Goal: Transaction & Acquisition: Purchase product/service

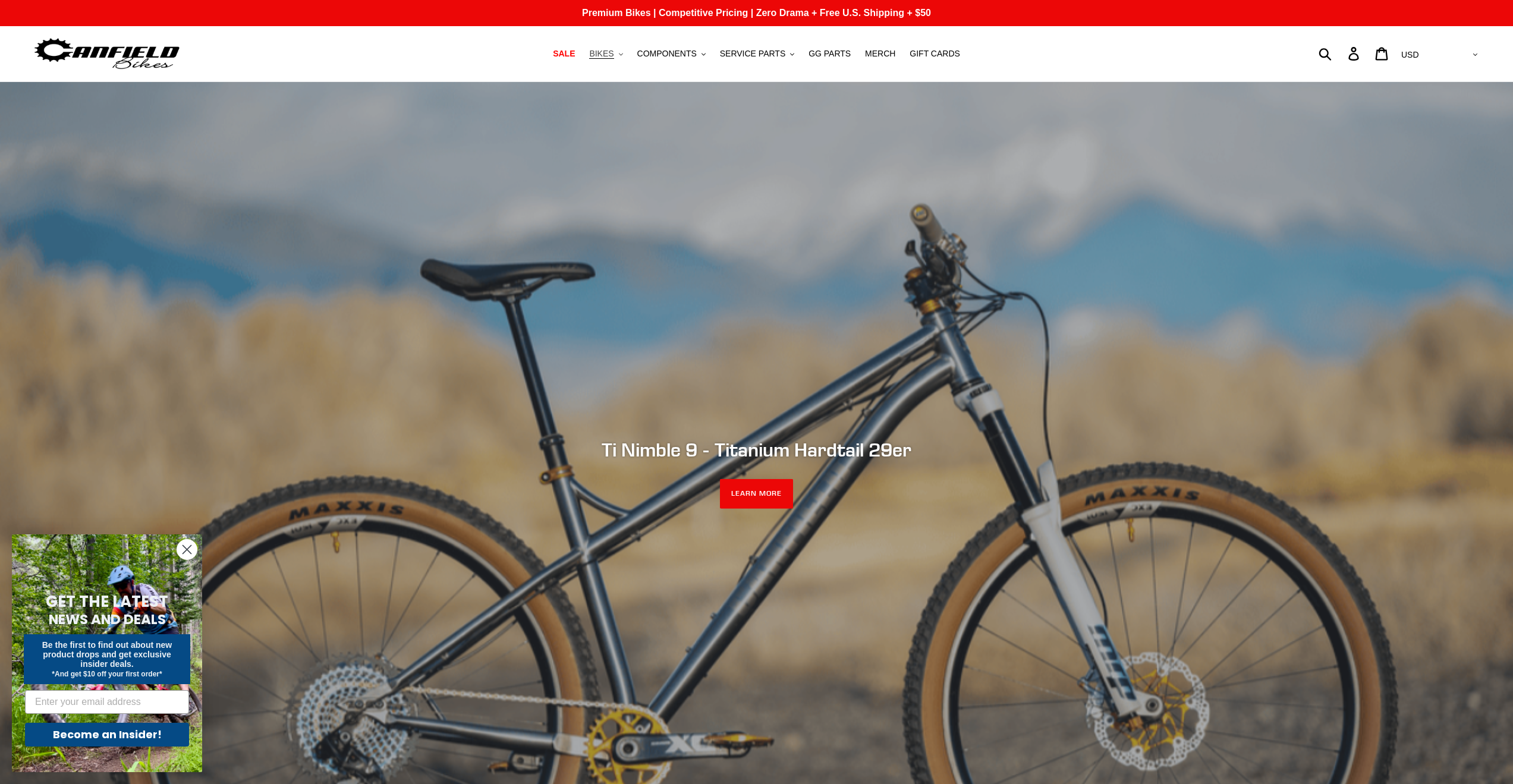
click at [627, 57] on button "BIKES .cls-1{fill:#231f20}" at bounding box center [606, 53] width 45 height 16
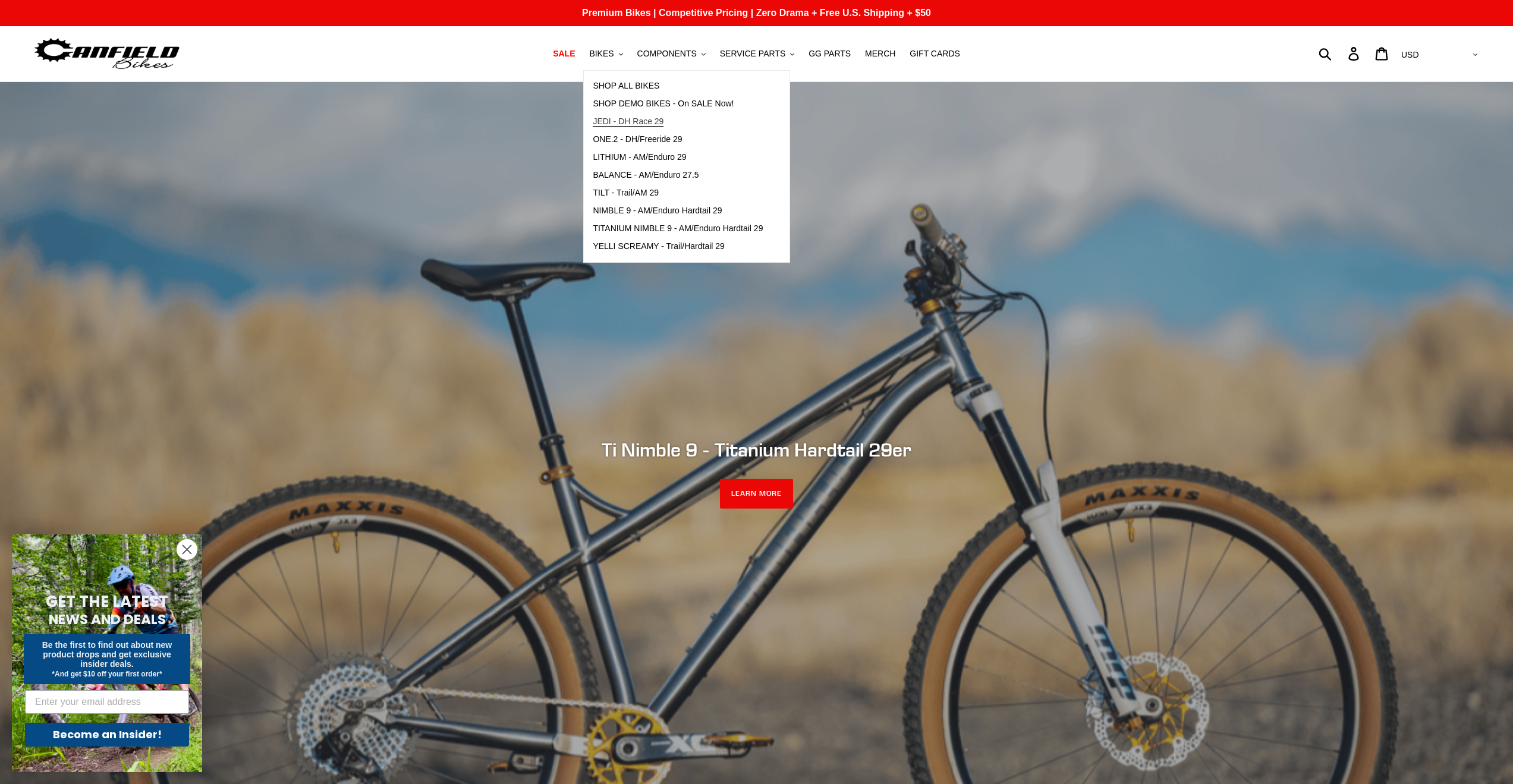
click at [642, 123] on span "JEDI - DH Race 29" at bounding box center [628, 122] width 71 height 10
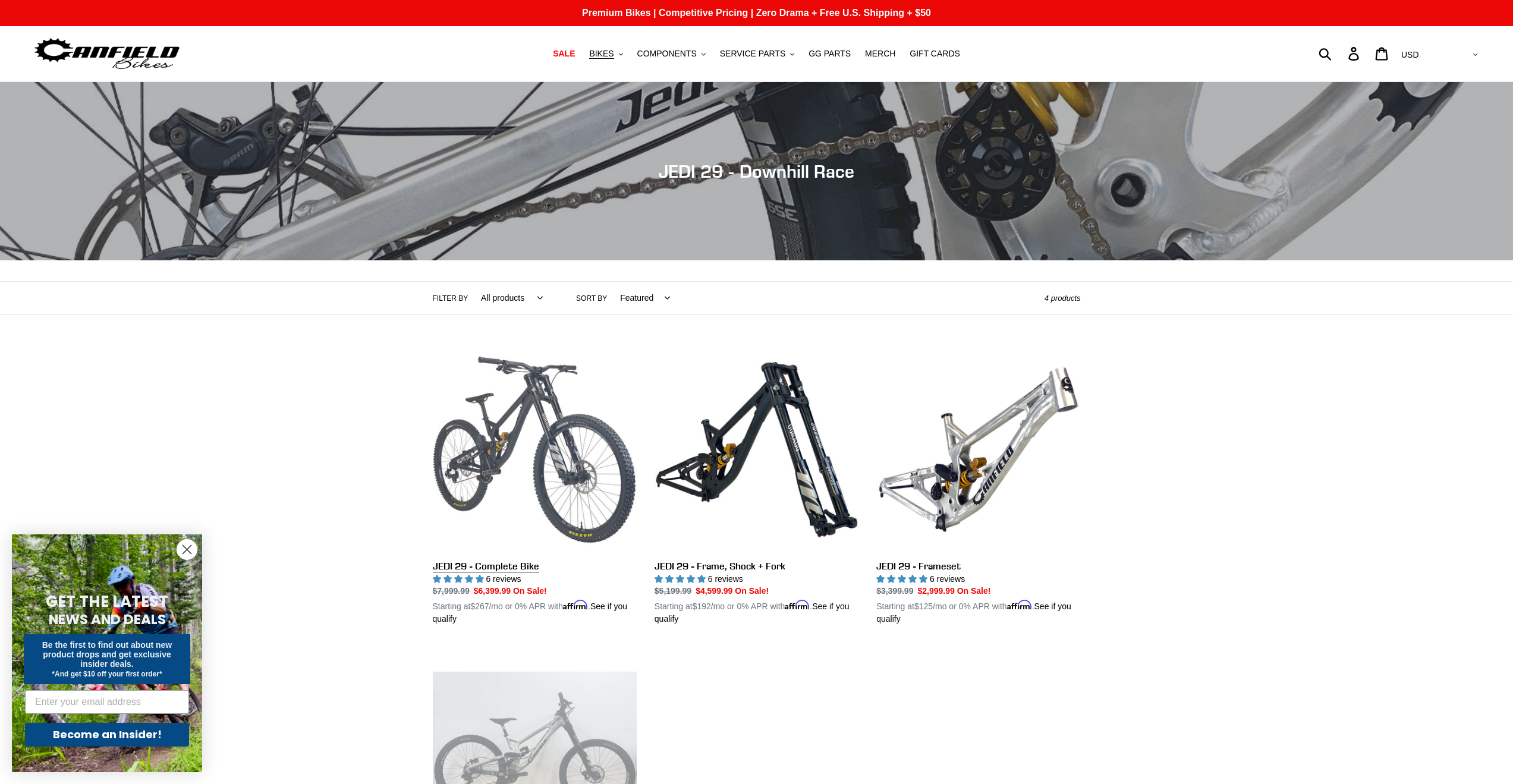
click at [530, 410] on link "JEDI 29 - Complete Bike" at bounding box center [535, 486] width 204 height 278
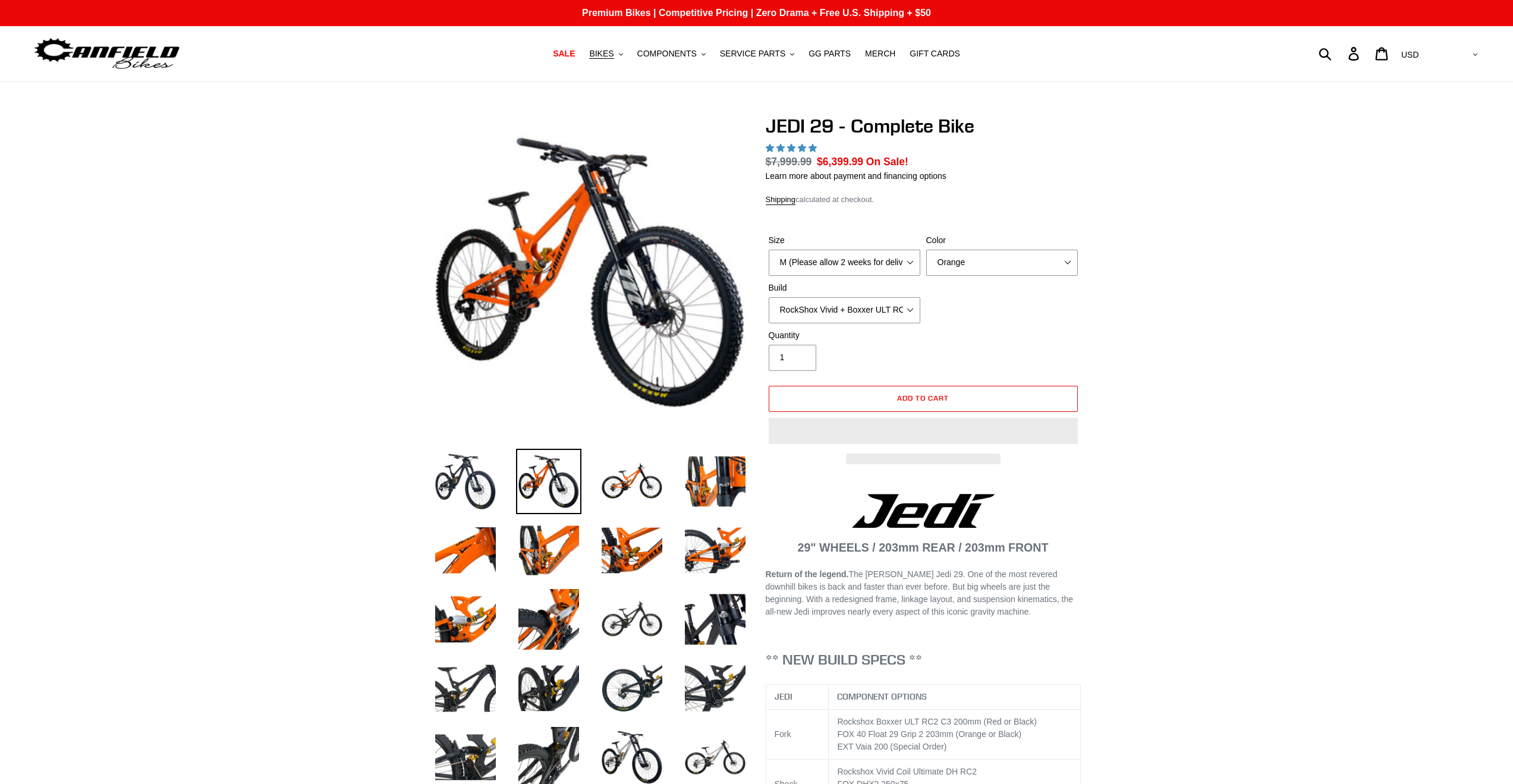
select select "highest-rating"
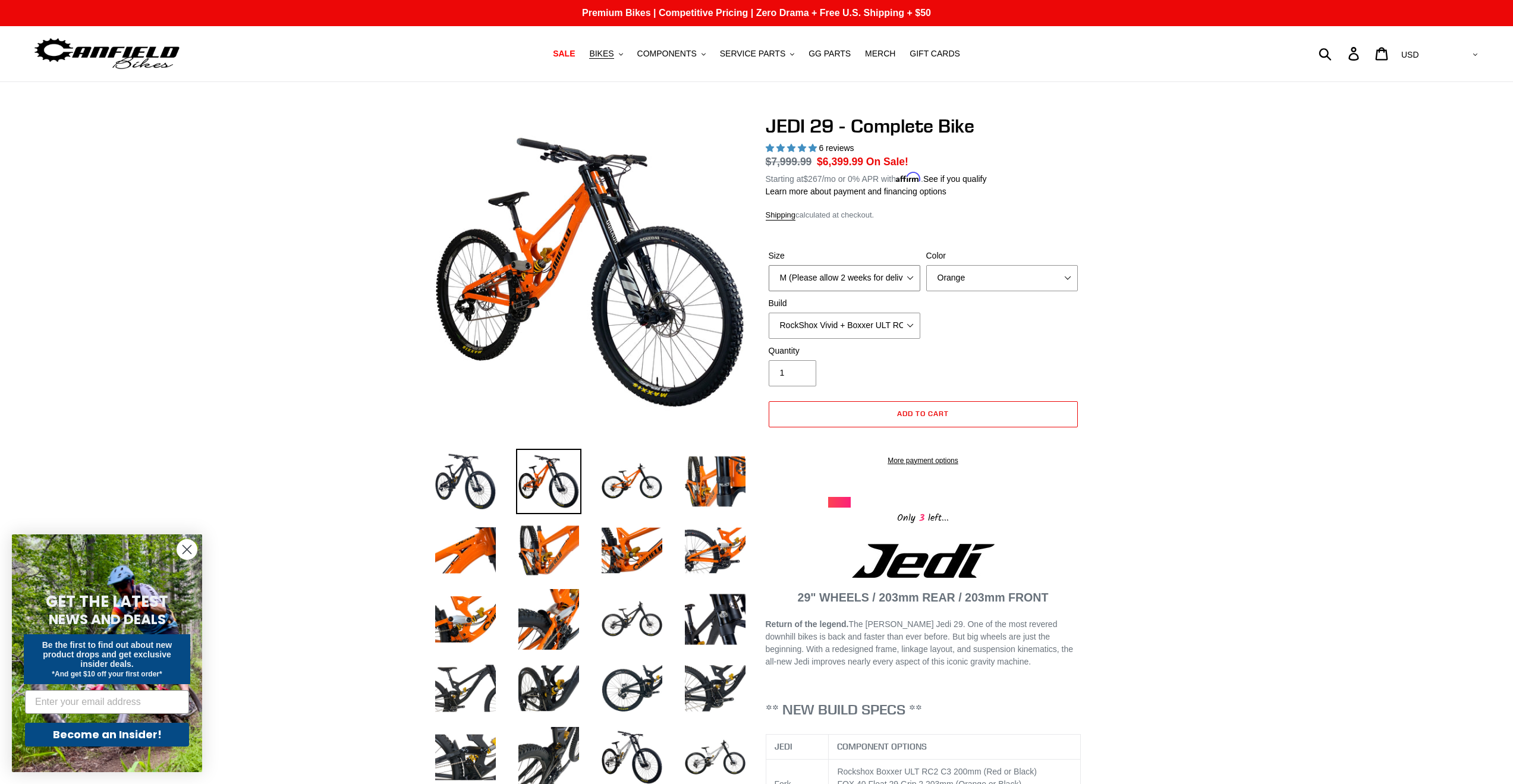
click at [891, 280] on select "M (Please allow 2 weeks for delivery) L (Please allow 2 weeks for delivery) XL …" at bounding box center [845, 278] width 152 height 26
select select "XL (Please allow 2 weeks for delivery)"
click at [769, 265] on select "M (Please allow 2 weeks for delivery) L (Please allow 2 weeks for delivery) XL …" at bounding box center [845, 278] width 152 height 26
click at [859, 320] on select "RockShox Vivid + Boxxer ULT RC2 C3 200 + SRAM XO RockShox Vivid + Boxxer ULT RC…" at bounding box center [845, 325] width 152 height 26
select select "EXT [PERSON_NAME] V3 + EXT Vaia 200 + Shimano"
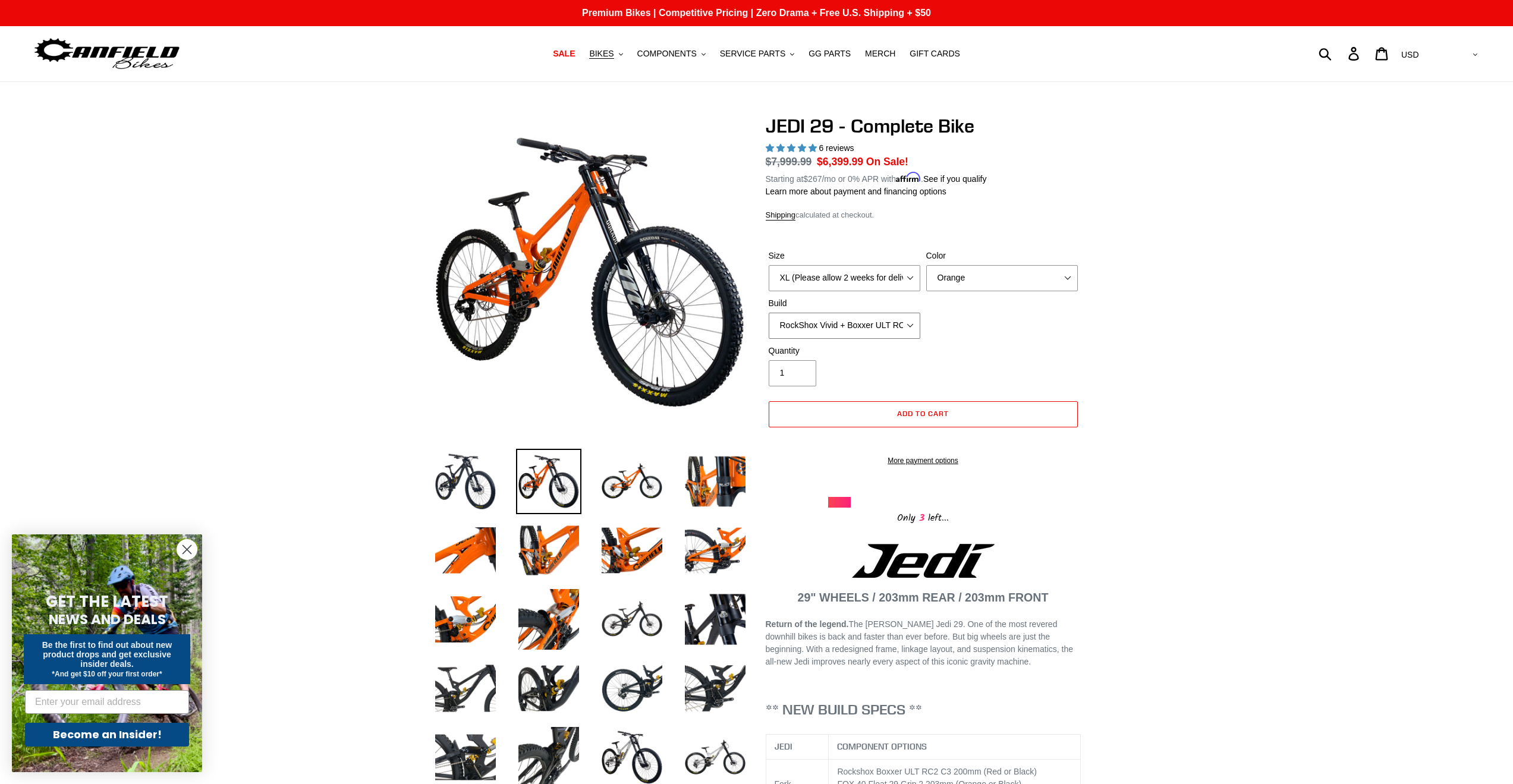
click at [769, 313] on select "RockShox Vivid + Boxxer ULT RC2 C3 200 + SRAM XO RockShox Vivid + Boxxer ULT RC…" at bounding box center [845, 325] width 152 height 26
click at [981, 269] on select "Orange Stealth Black Raw" at bounding box center [1002, 278] width 152 height 26
click at [926, 265] on select "Orange Stealth Black Raw" at bounding box center [1002, 278] width 152 height 26
click at [981, 348] on div "Quantity 1" at bounding box center [924, 368] width 315 height 48
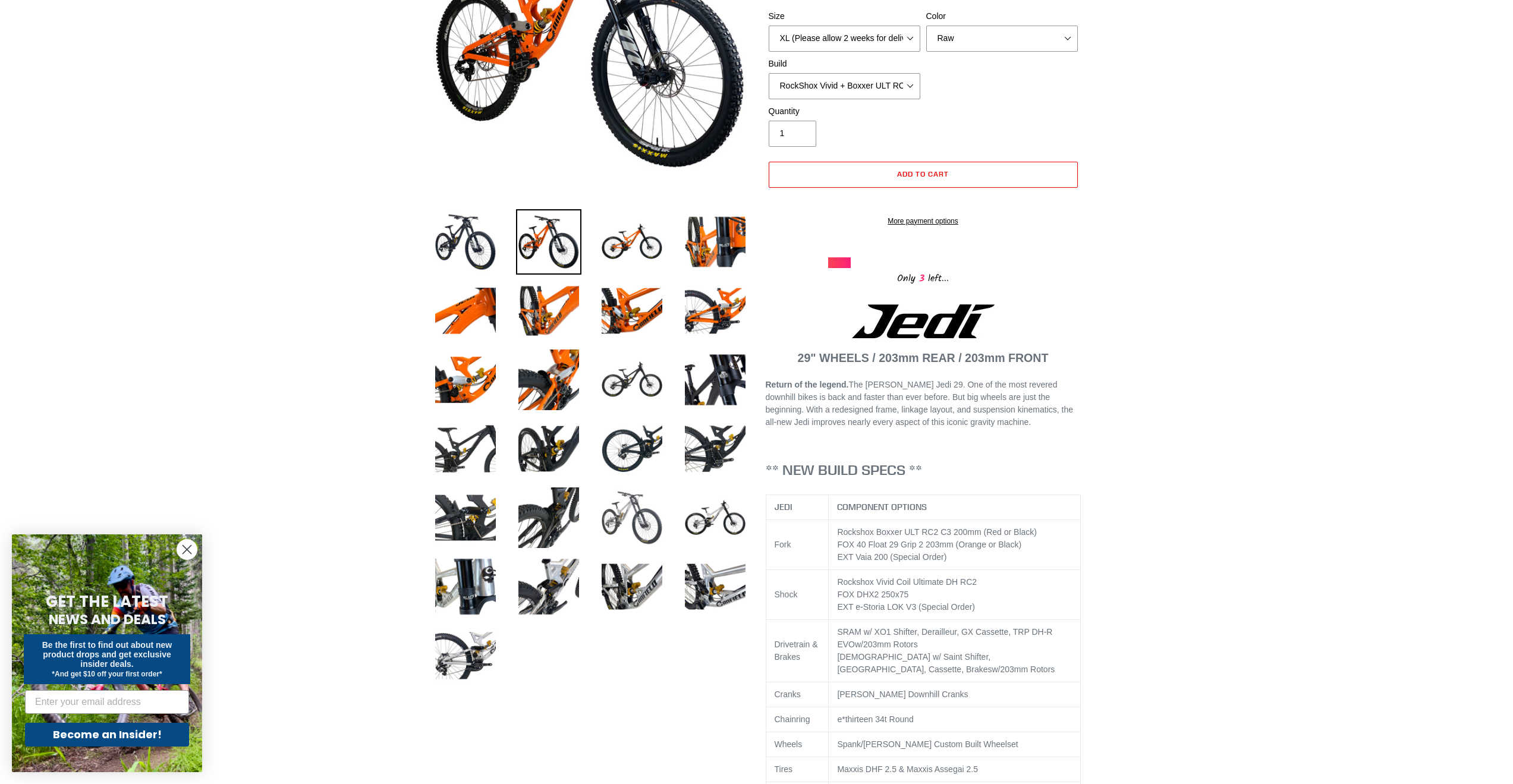
scroll to position [297, 0]
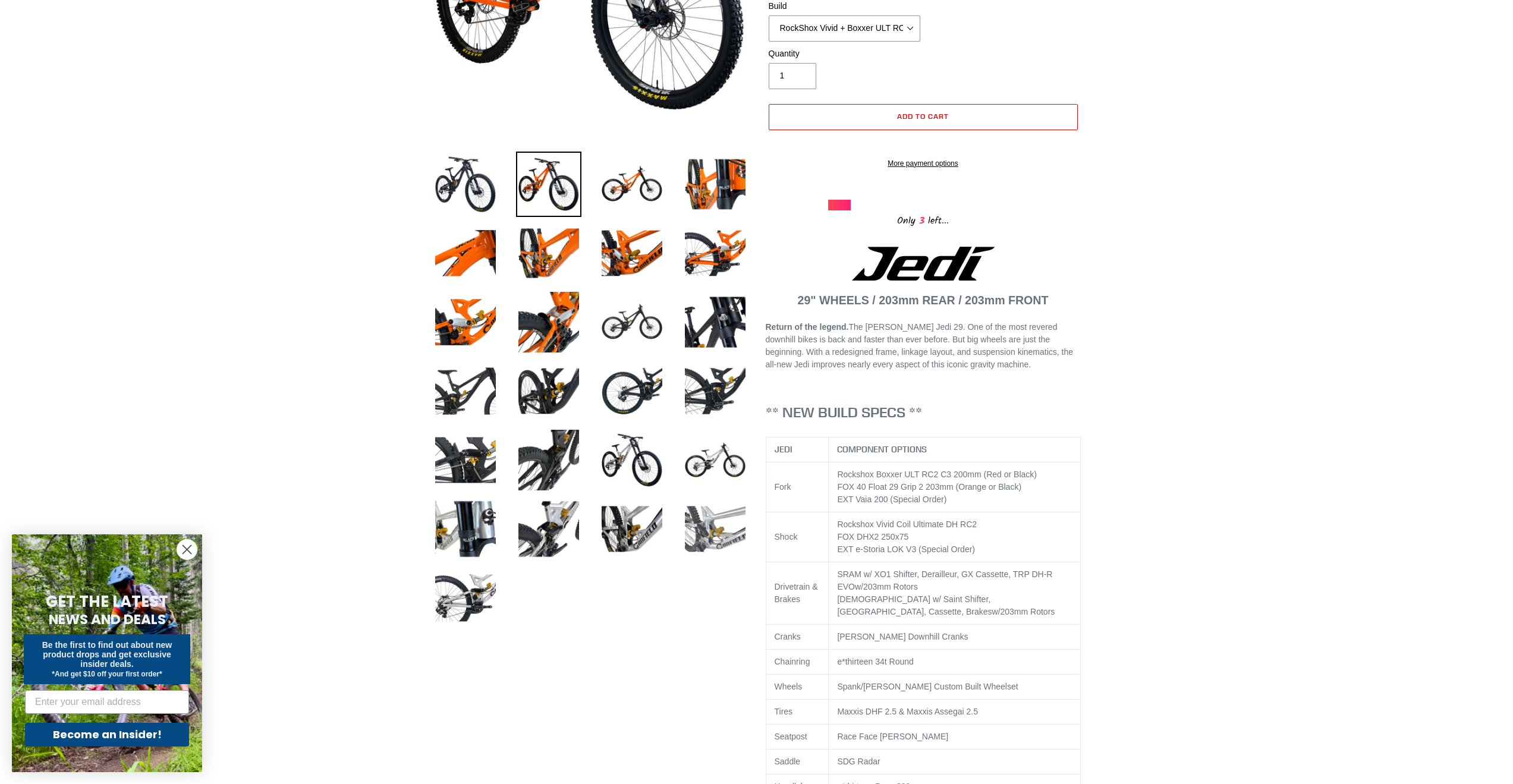
click at [713, 528] on img at bounding box center [715, 529] width 65 height 65
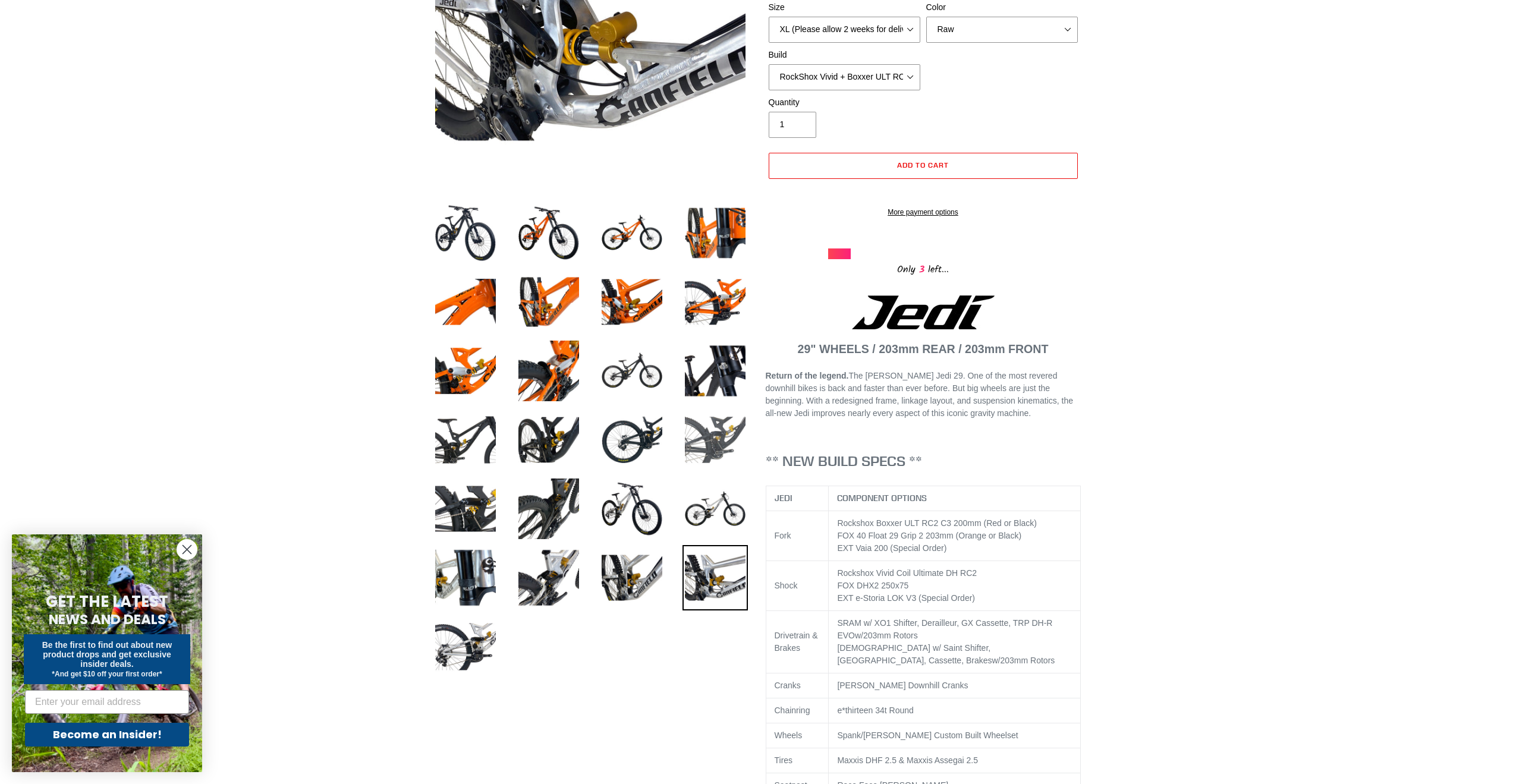
scroll to position [178, 0]
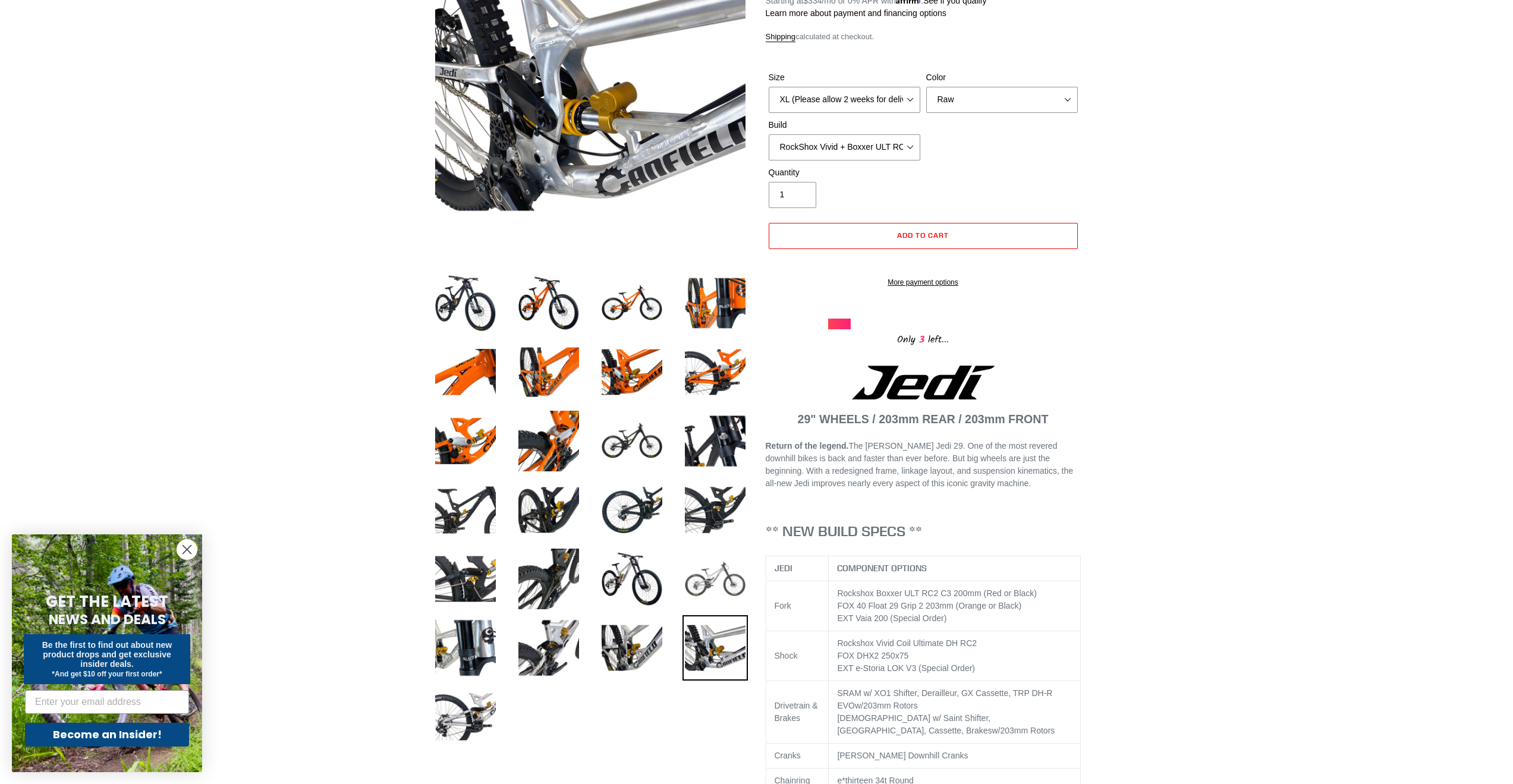
click at [719, 572] on img at bounding box center [715, 579] width 65 height 65
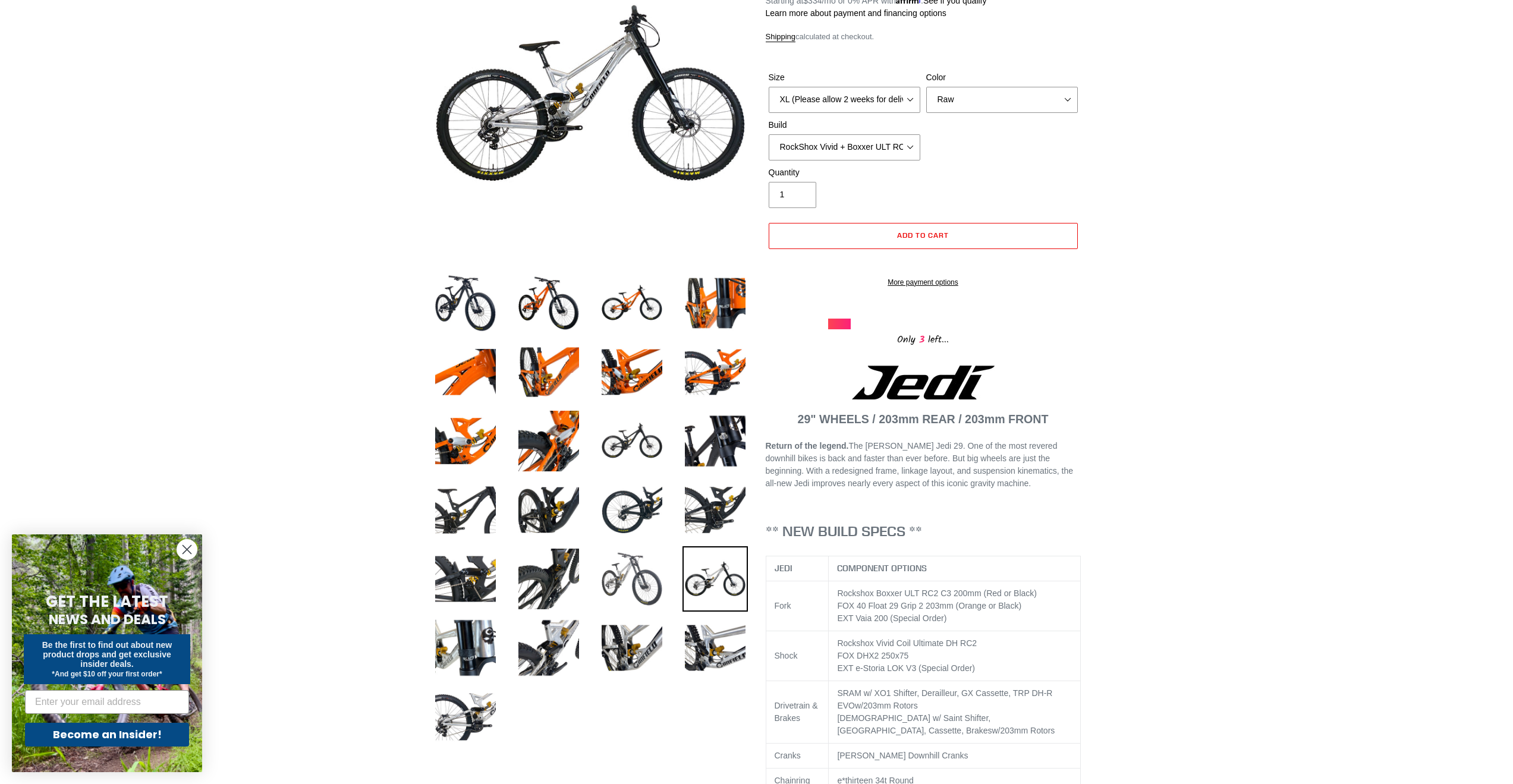
click at [648, 568] on img at bounding box center [632, 579] width 65 height 65
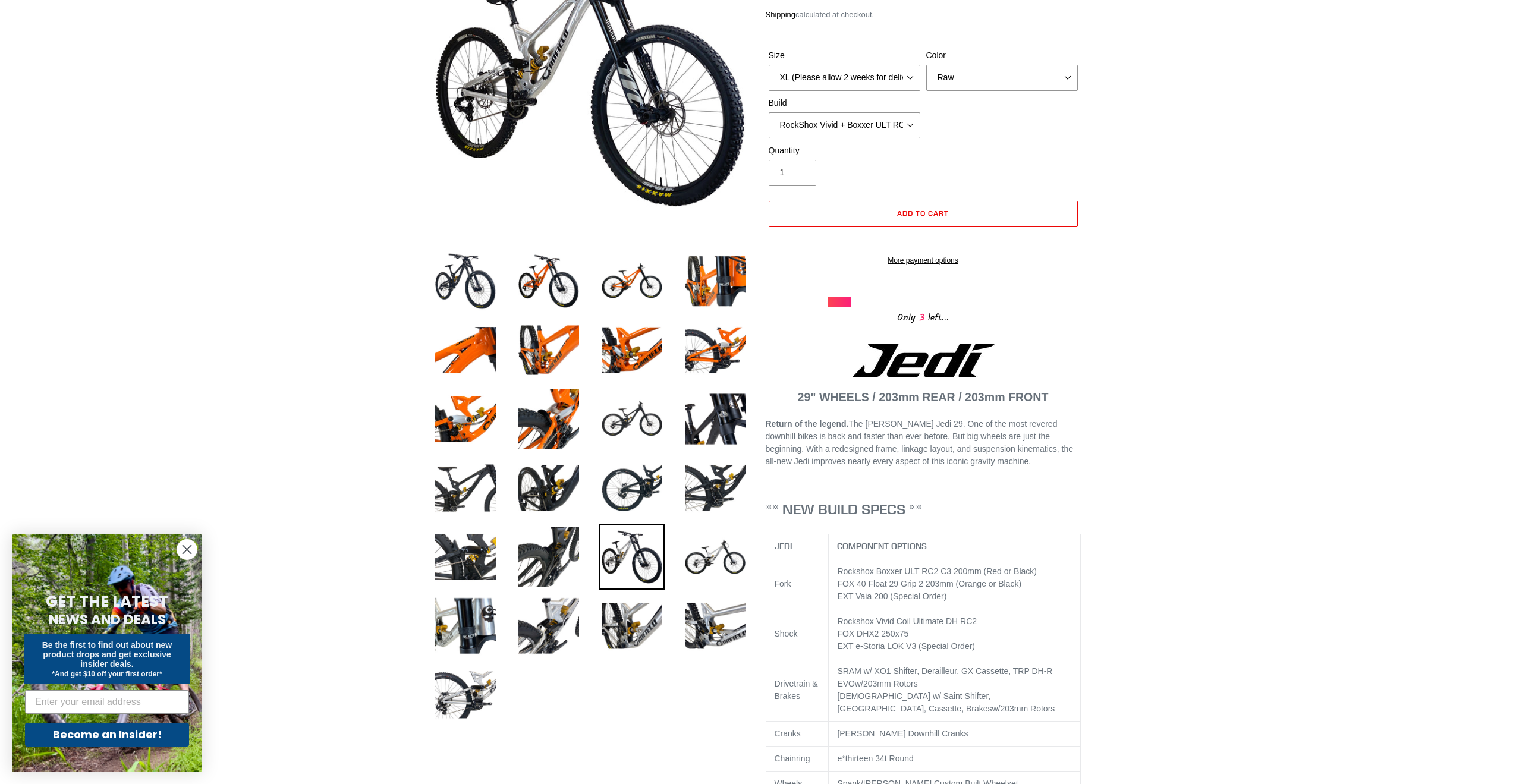
scroll to position [238, 0]
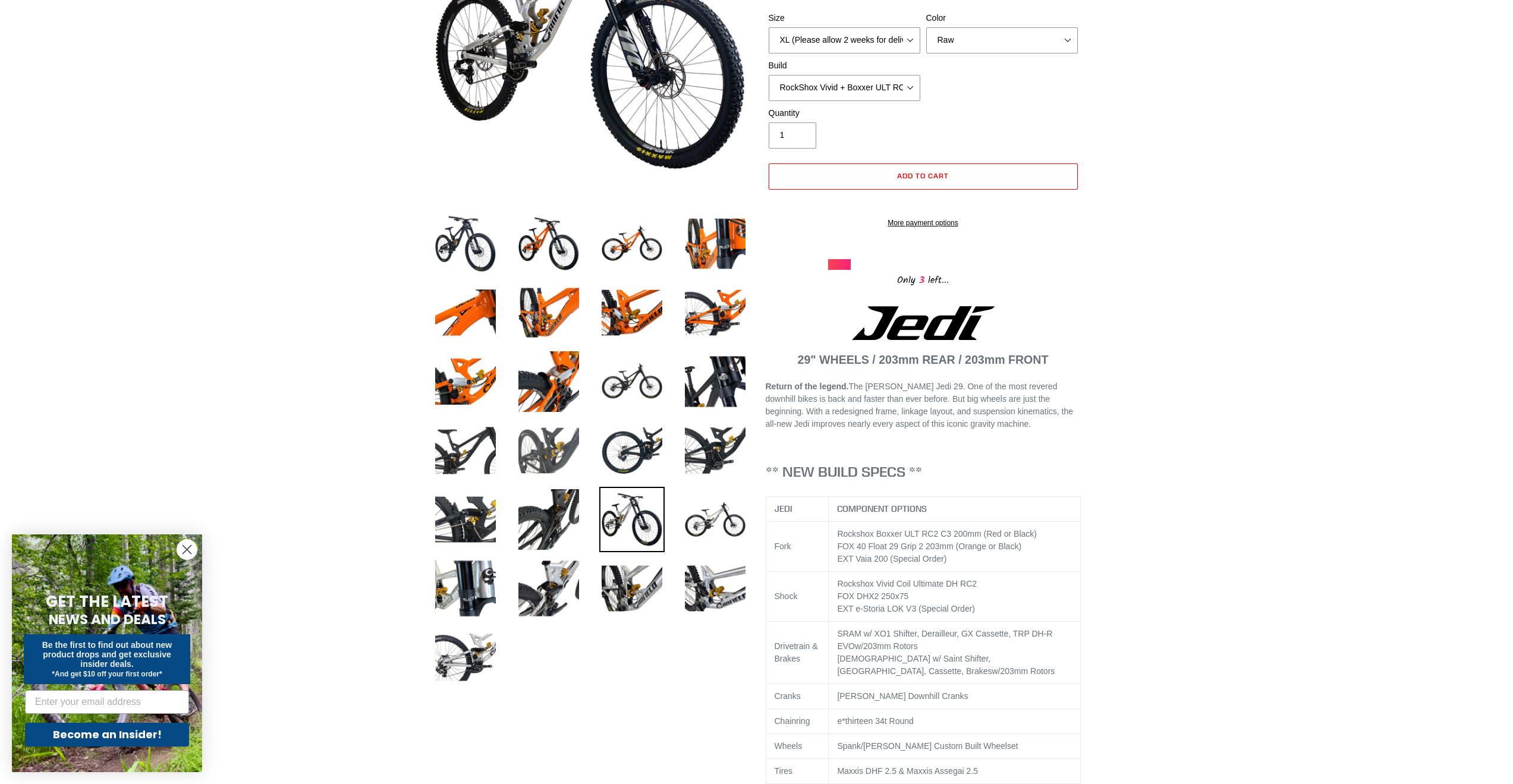
click at [542, 447] on img at bounding box center [548, 450] width 65 height 65
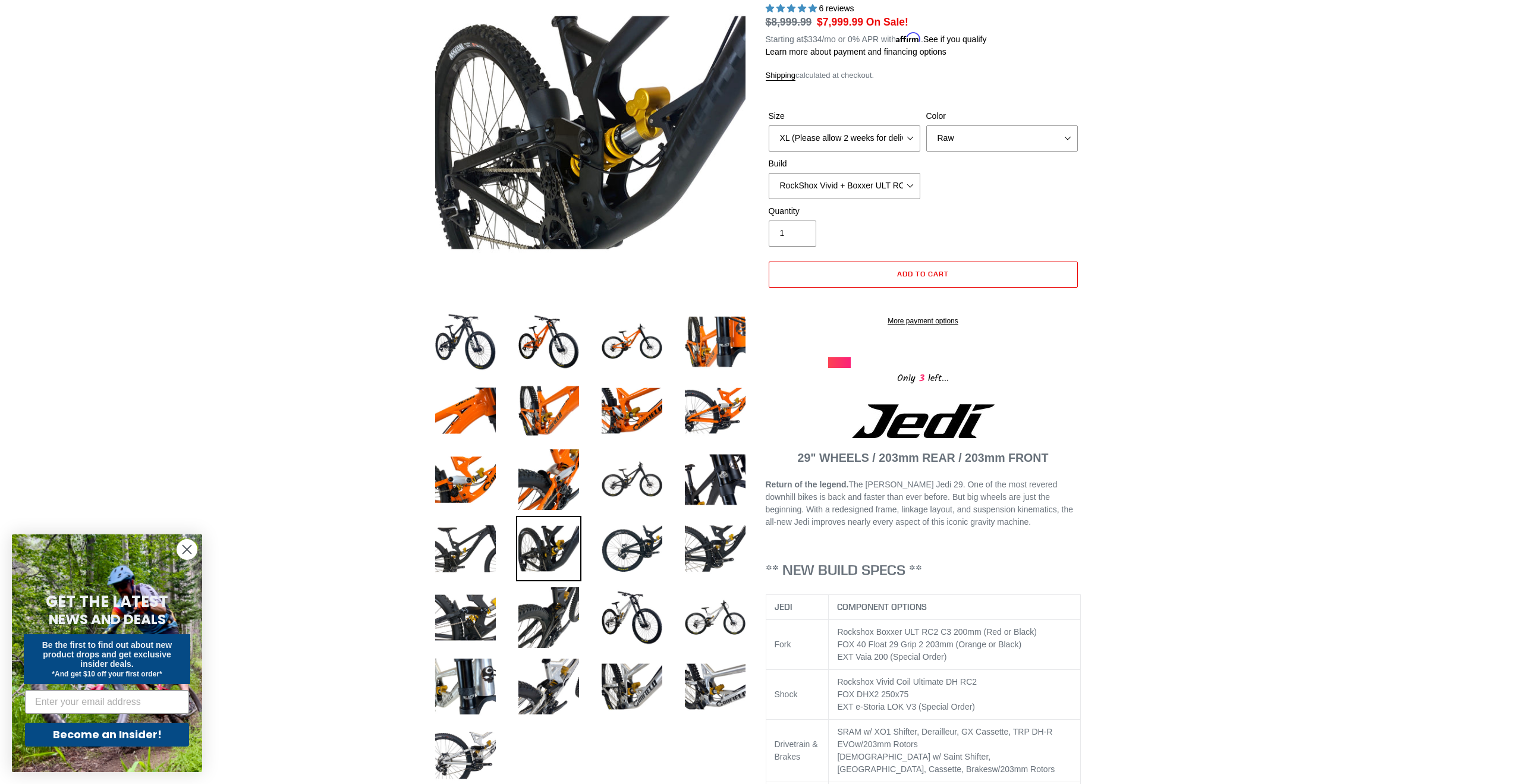
scroll to position [178, 0]
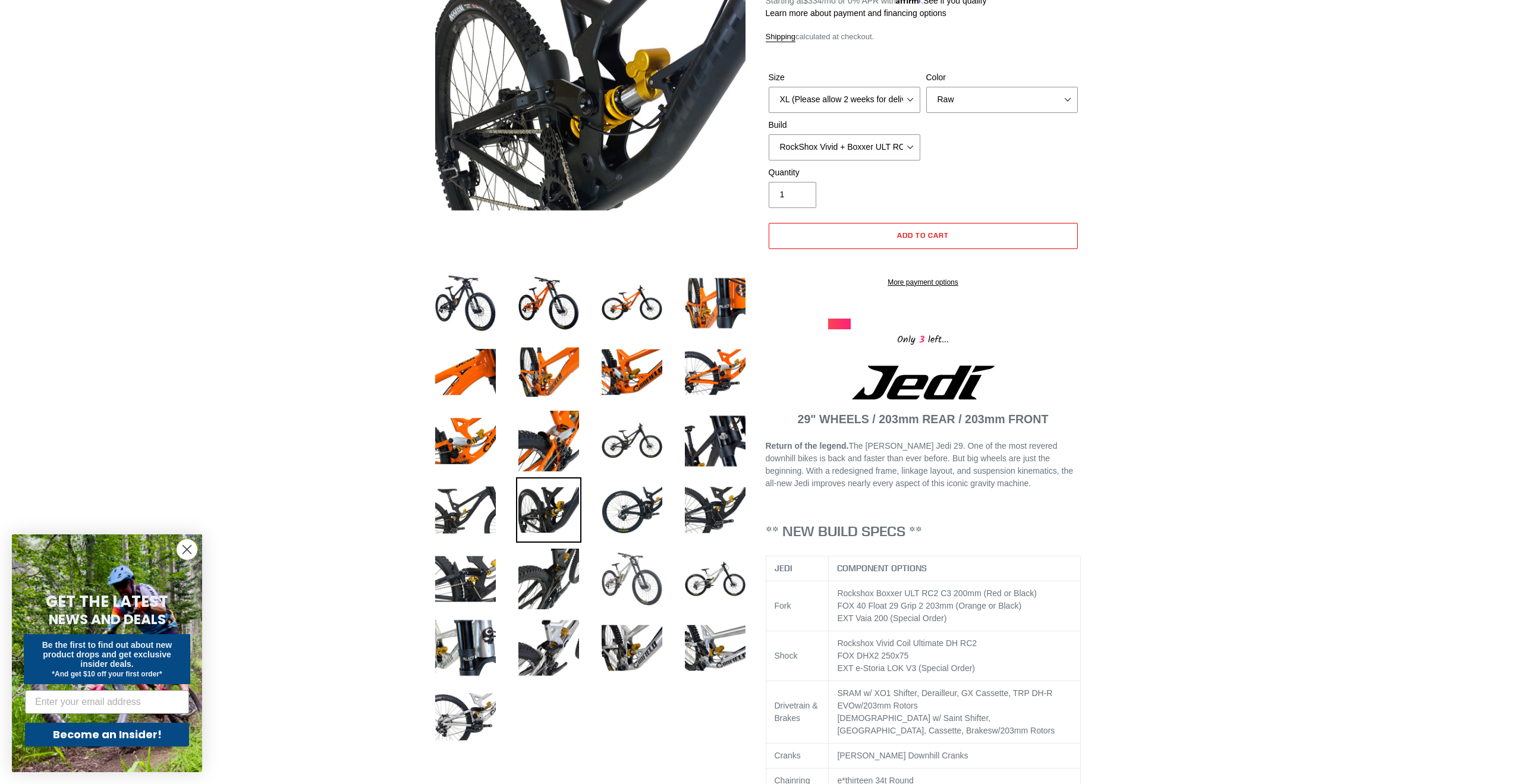
click at [648, 587] on img at bounding box center [632, 579] width 65 height 65
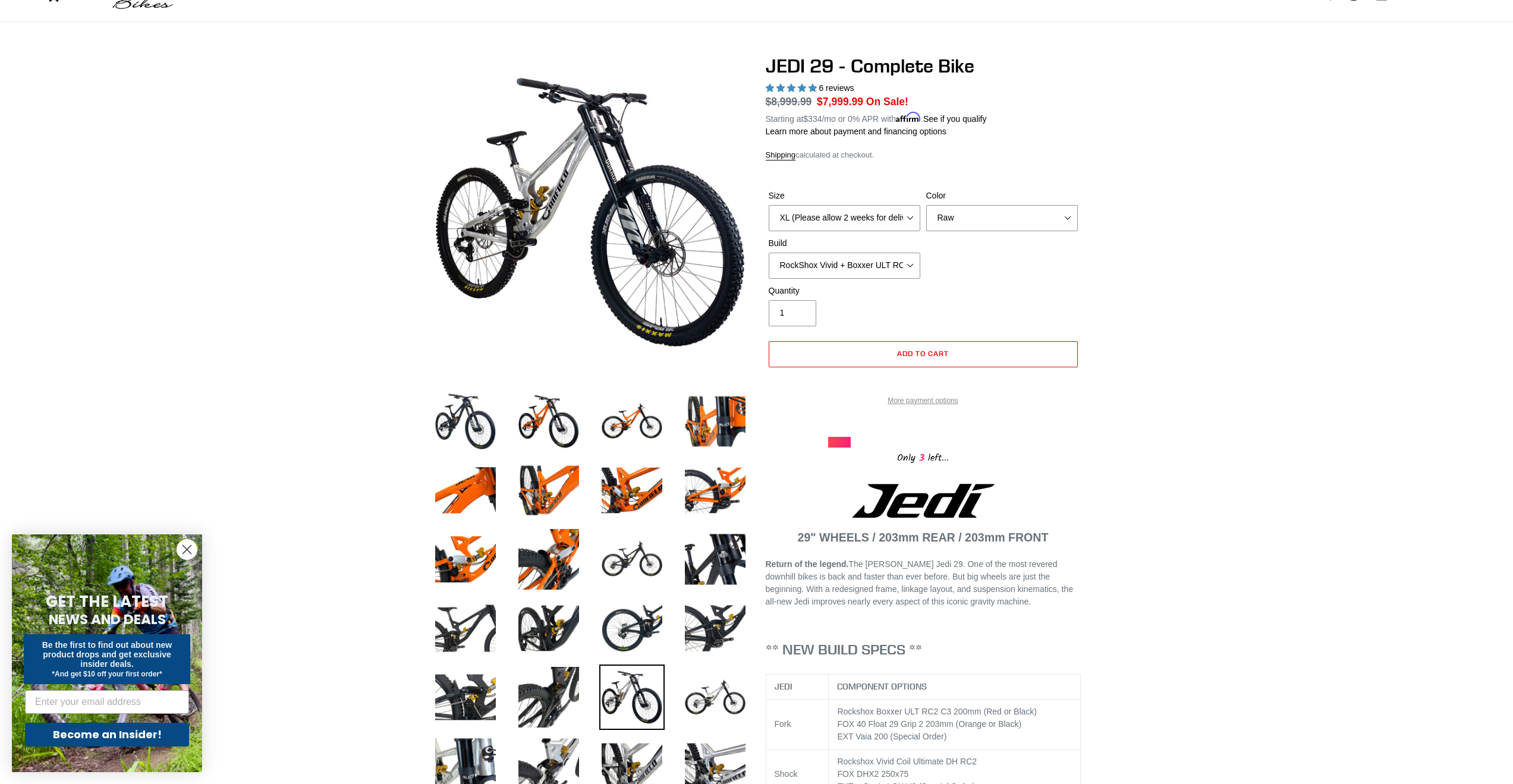
scroll to position [59, 0]
click at [867, 269] on select "RockShox Vivid + Boxxer ULT RC2 C3 200 + SRAM XO RockShox Vivid + Boxxer ULT RC…" at bounding box center [845, 265] width 152 height 26
click at [769, 253] on select "RockShox Vivid + Boxxer ULT RC2 C3 200 + SRAM XO RockShox Vivid + Boxxer ULT RC…" at bounding box center [845, 265] width 152 height 26
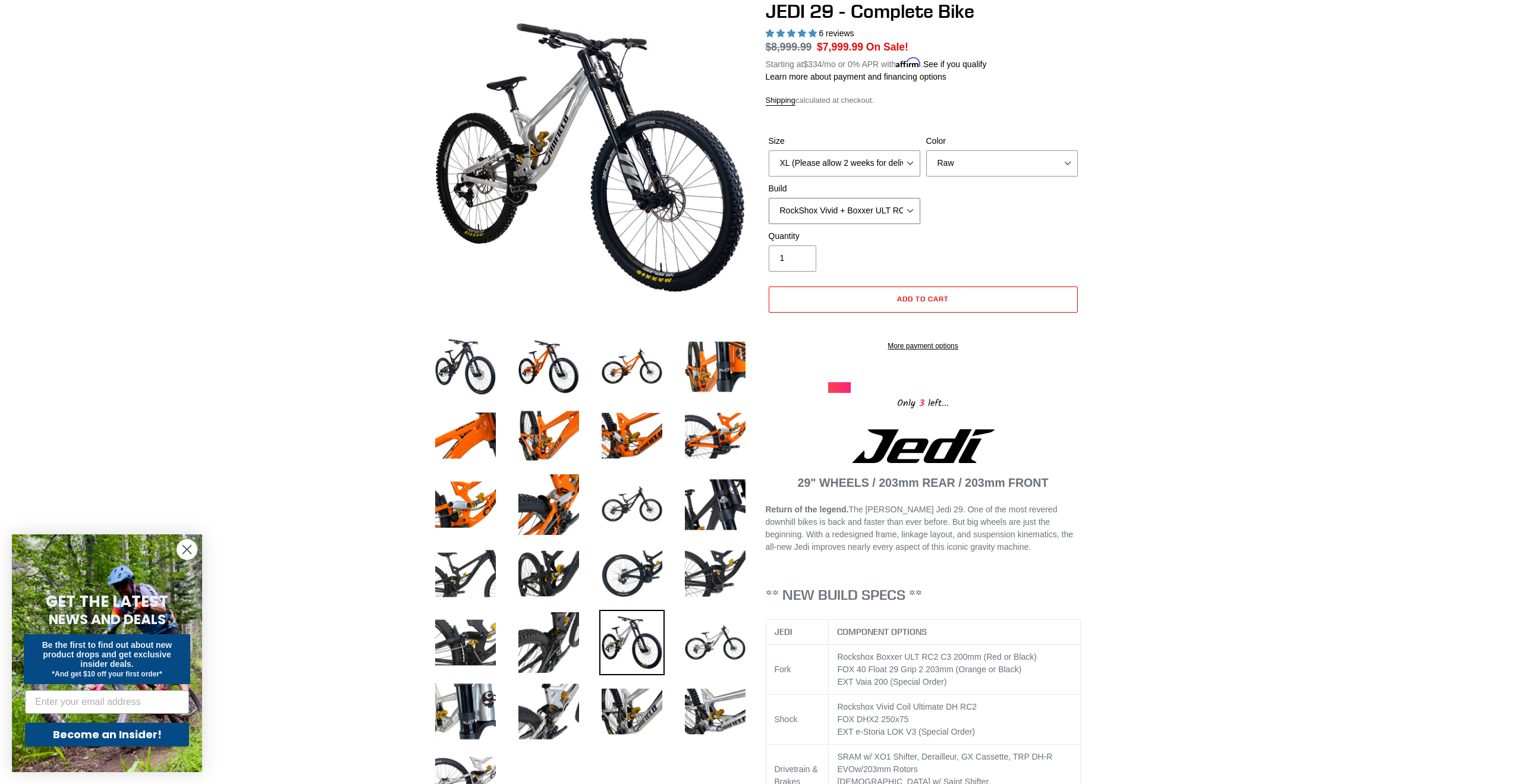
scroll to position [118, 0]
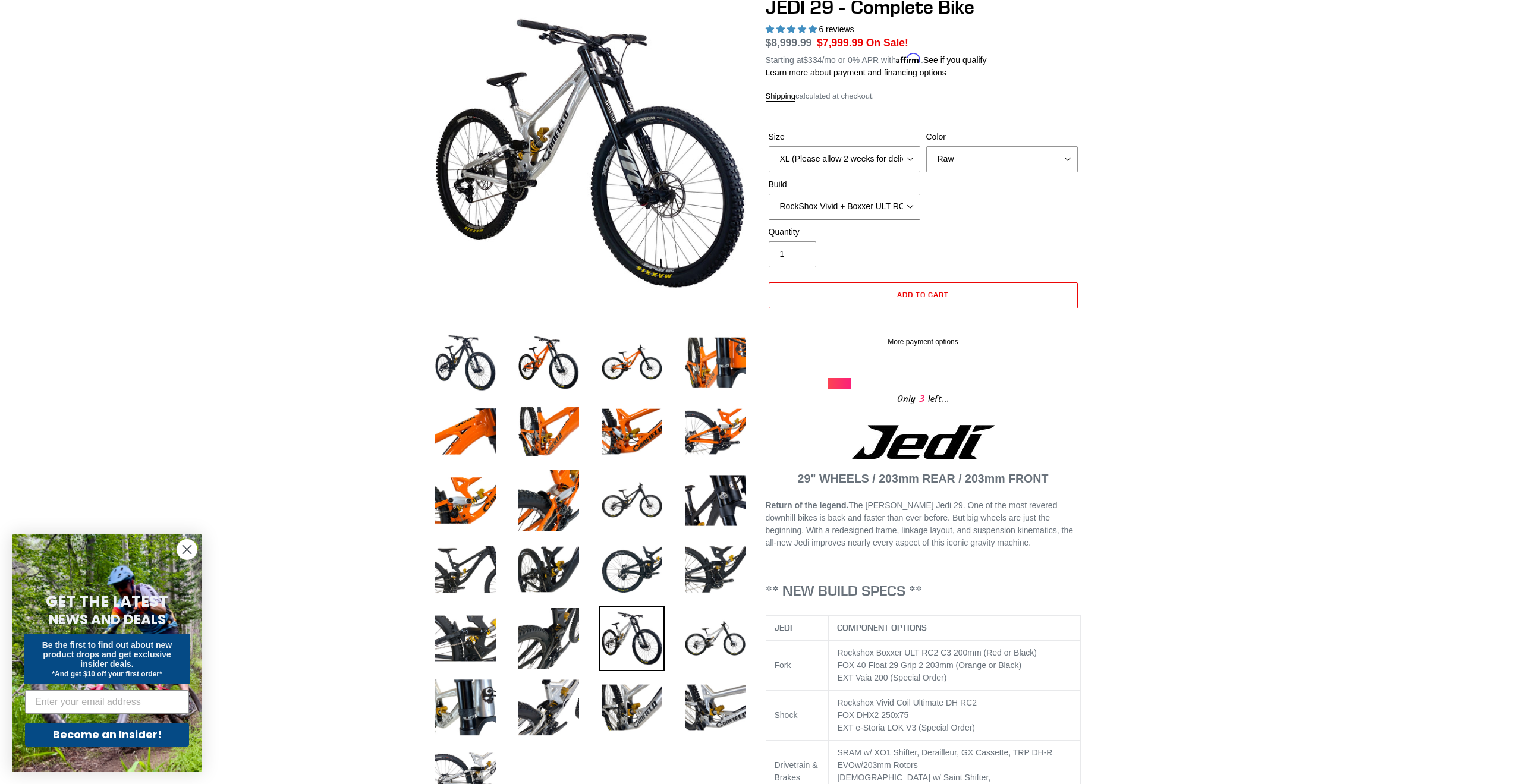
click at [892, 206] on select "RockShox Vivid + Boxxer ULT RC2 C3 200 + SRAM XO RockShox Vivid + Boxxer ULT RC…" at bounding box center [845, 206] width 152 height 26
click at [647, 501] on img at bounding box center [632, 500] width 65 height 65
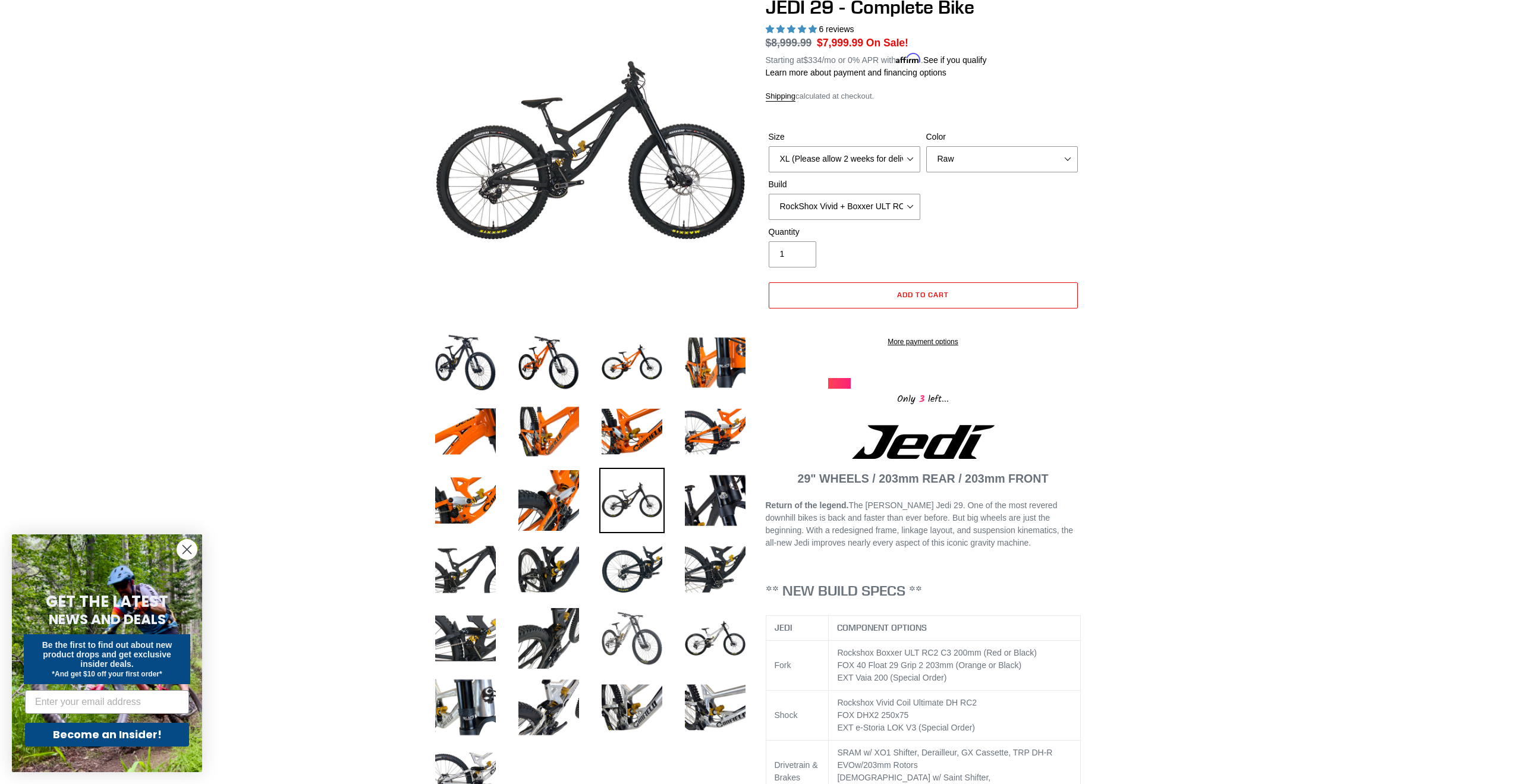
click at [648, 631] on img at bounding box center [632, 638] width 65 height 65
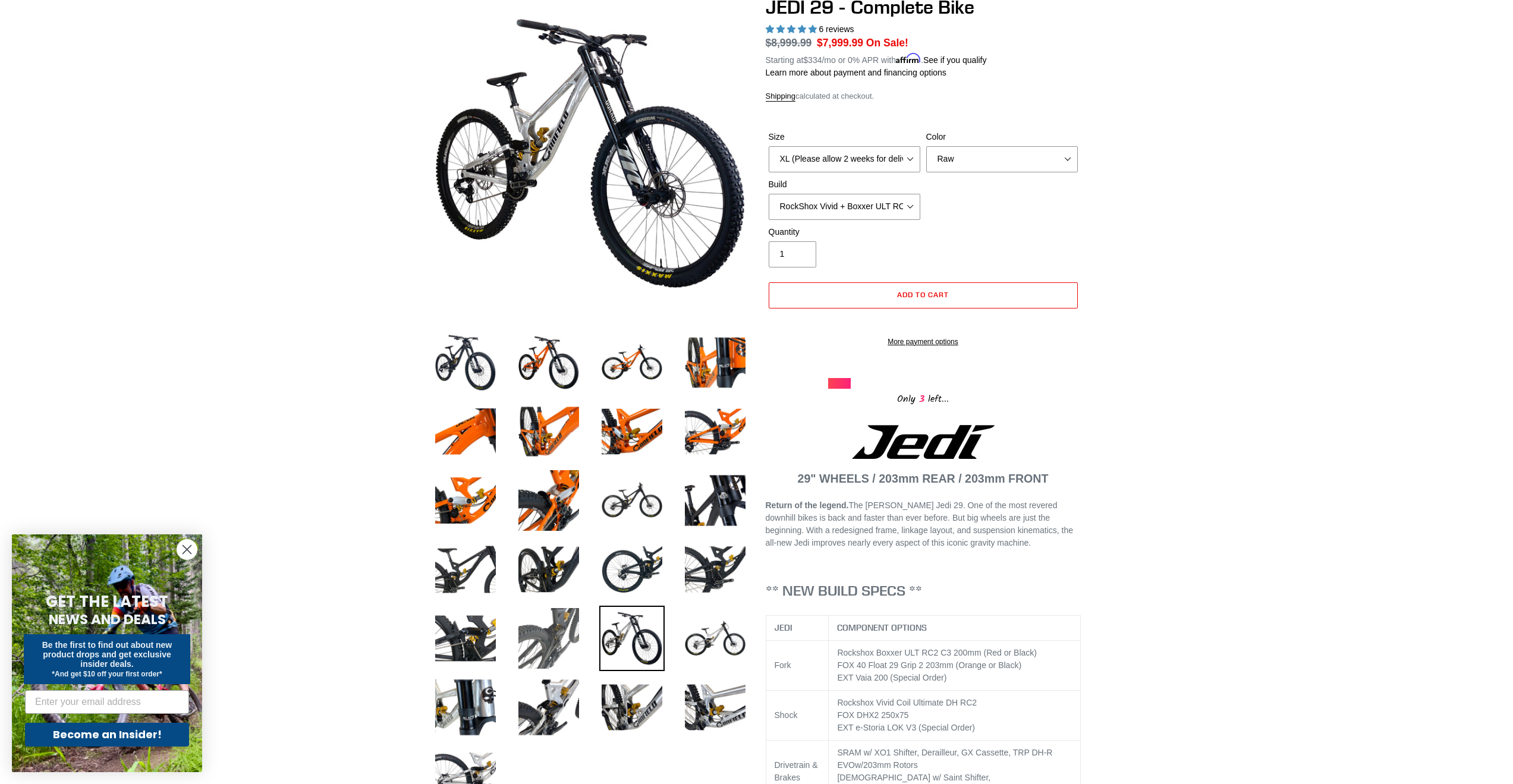
click at [547, 633] on img at bounding box center [548, 638] width 65 height 65
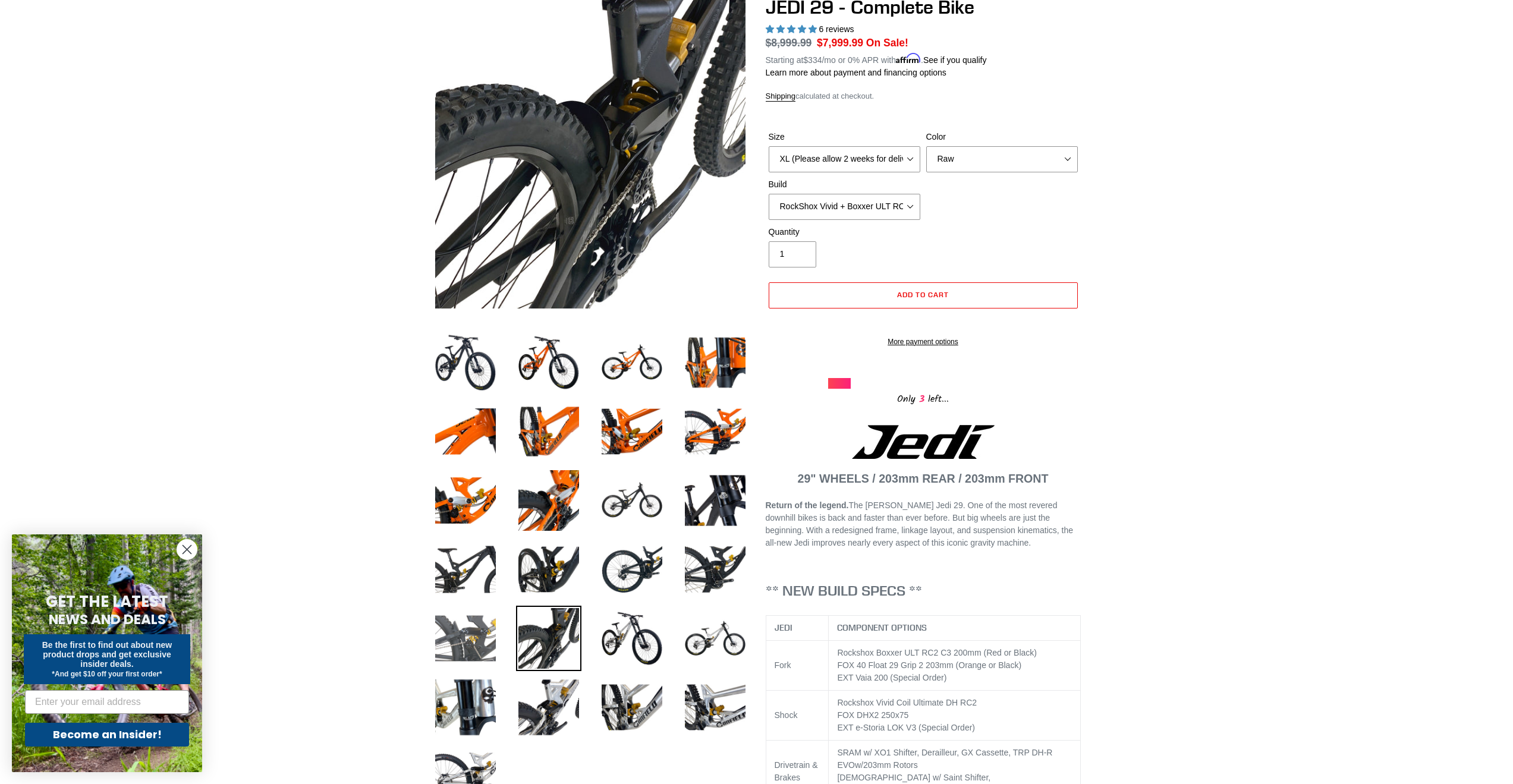
click at [465, 641] on img at bounding box center [466, 638] width 65 height 65
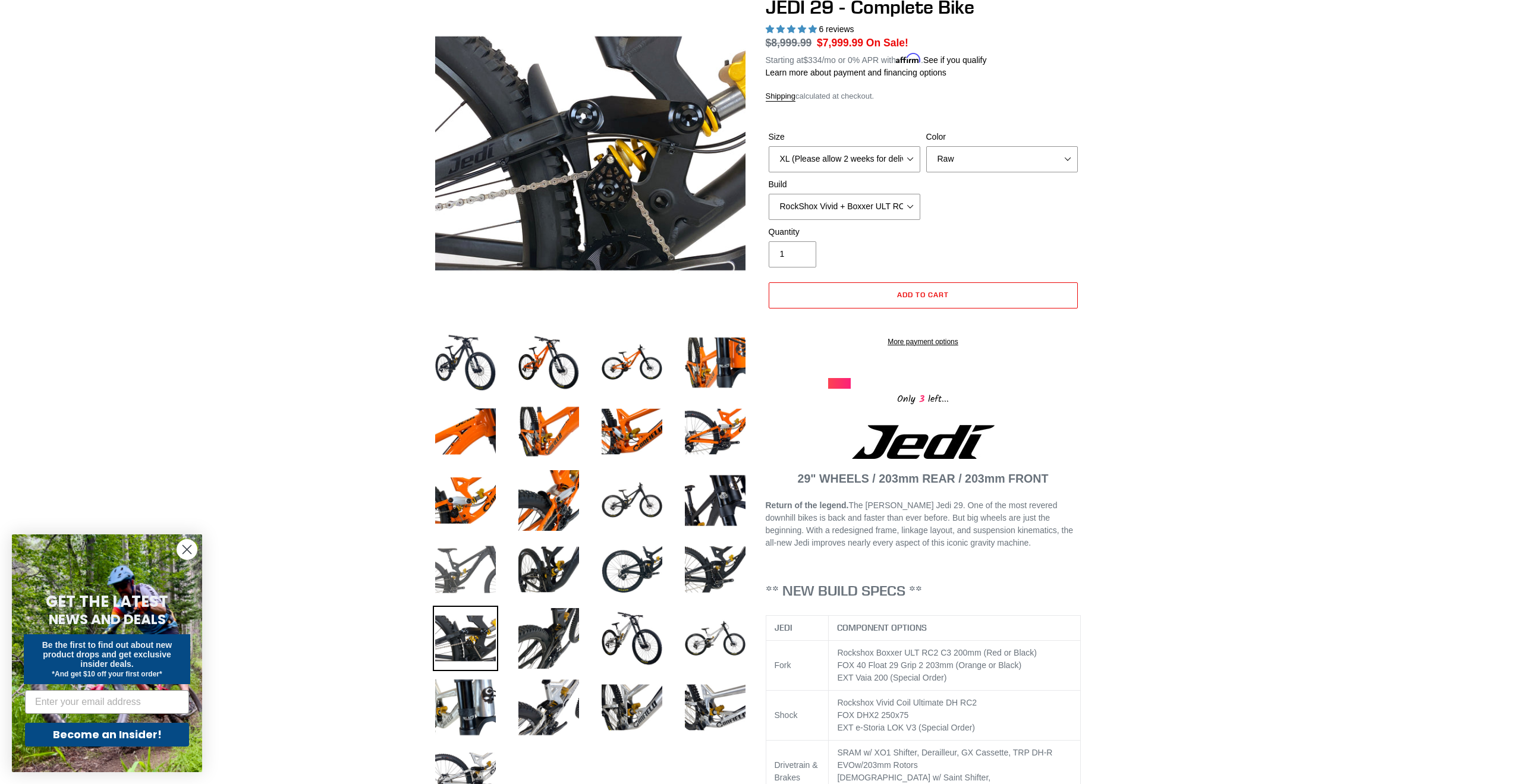
click at [446, 552] on img at bounding box center [466, 569] width 65 height 65
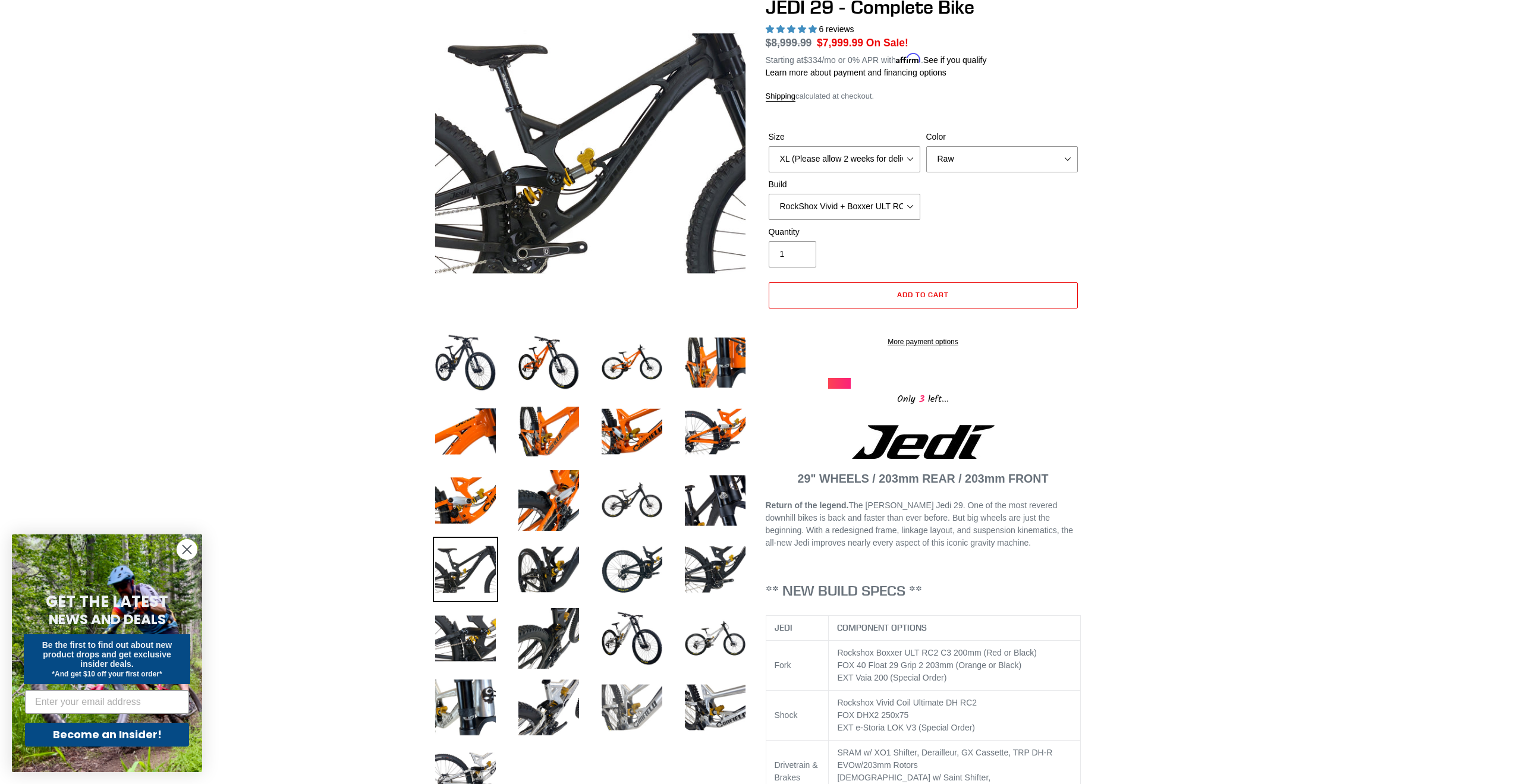
click at [649, 710] on img at bounding box center [632, 707] width 65 height 65
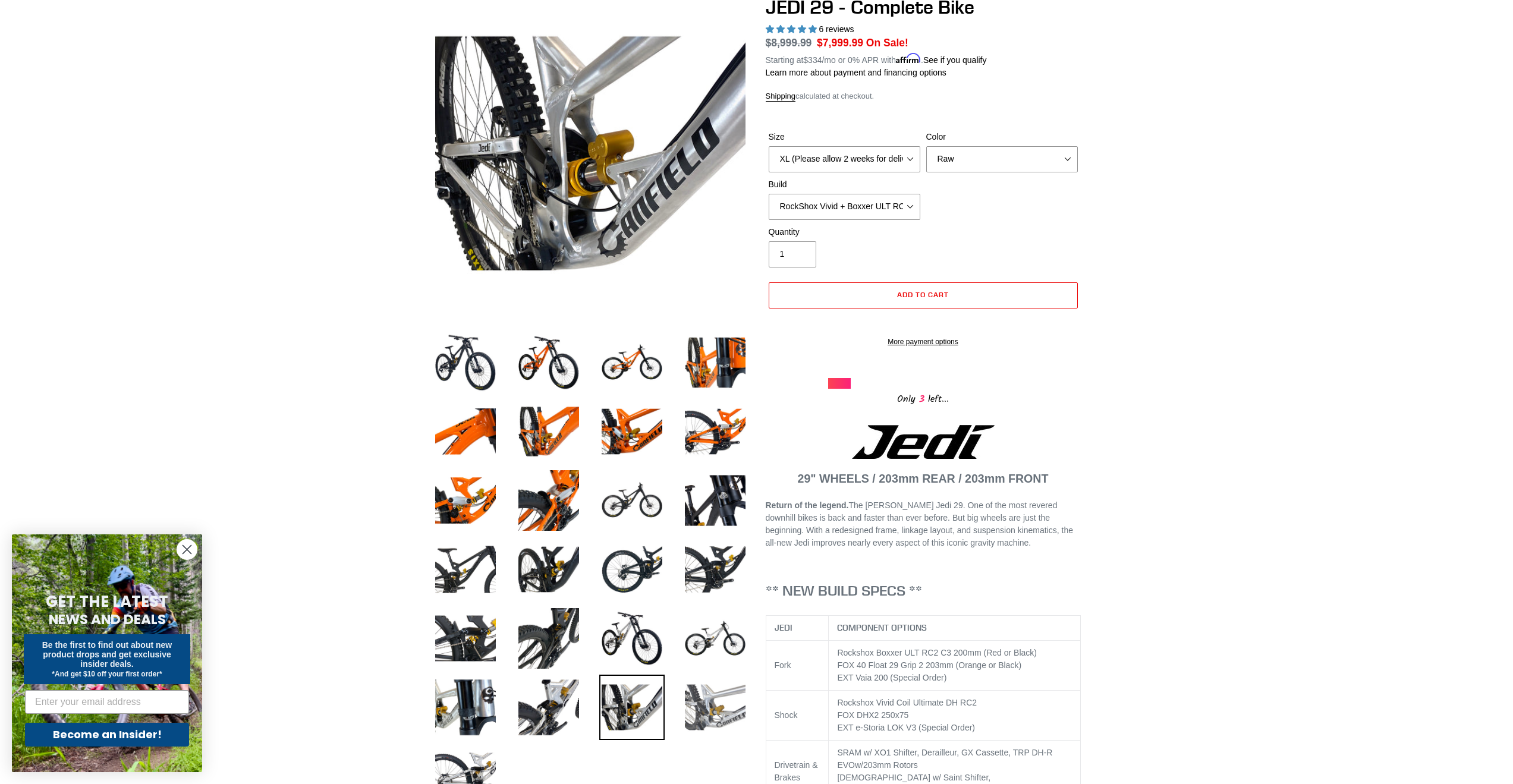
click at [729, 704] on img at bounding box center [715, 707] width 65 height 65
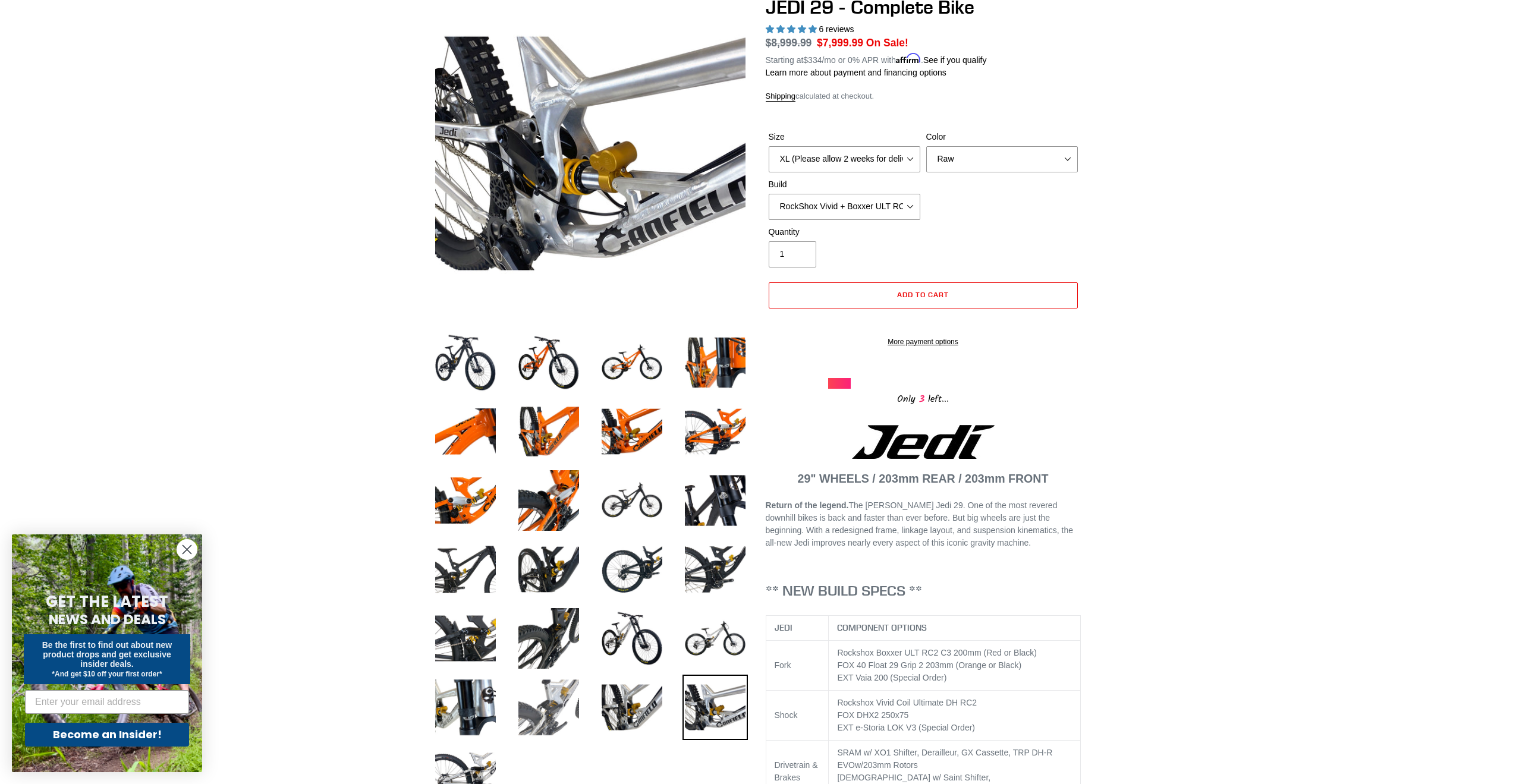
click at [535, 707] on img at bounding box center [548, 707] width 65 height 65
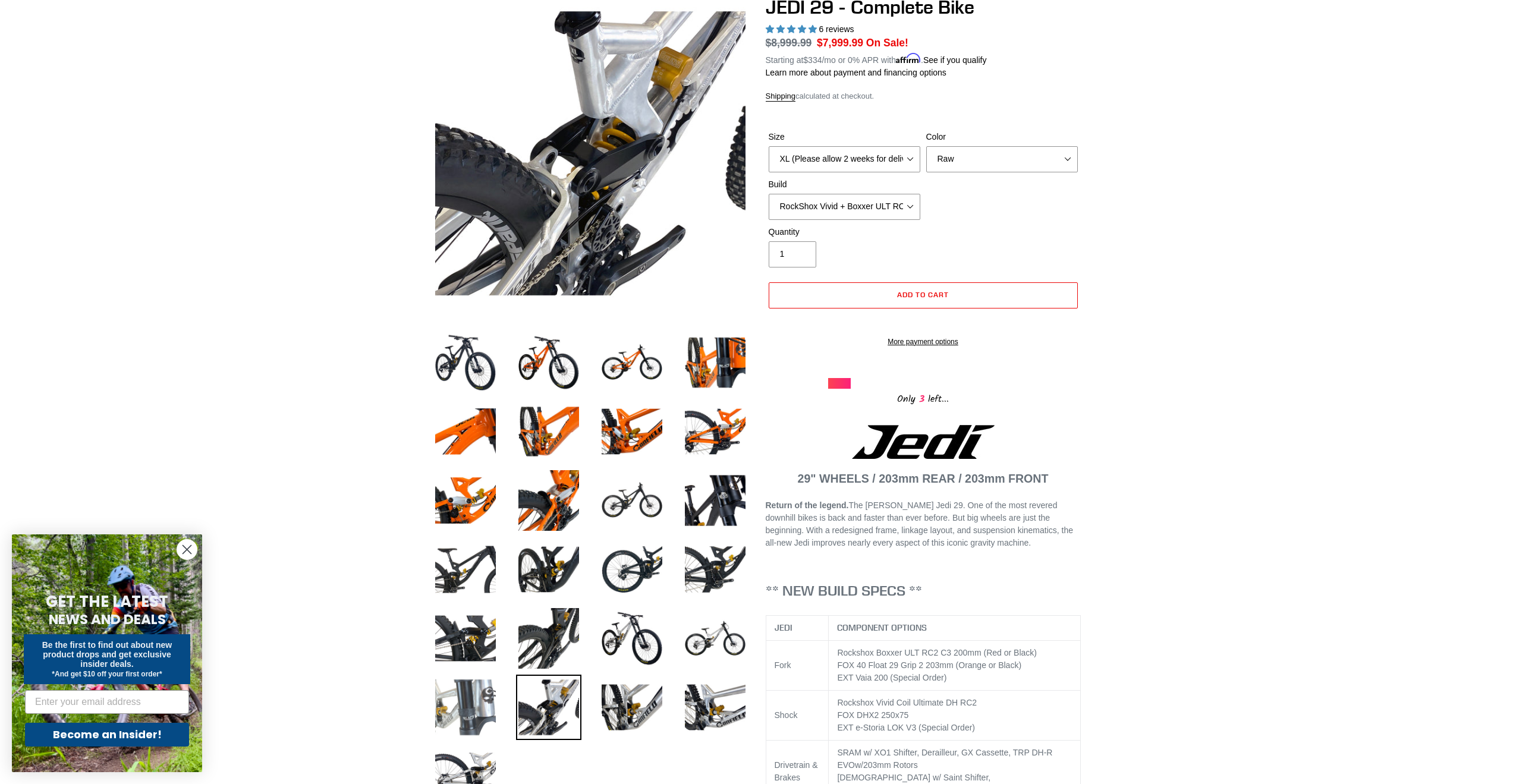
click at [472, 708] on img at bounding box center [466, 707] width 65 height 65
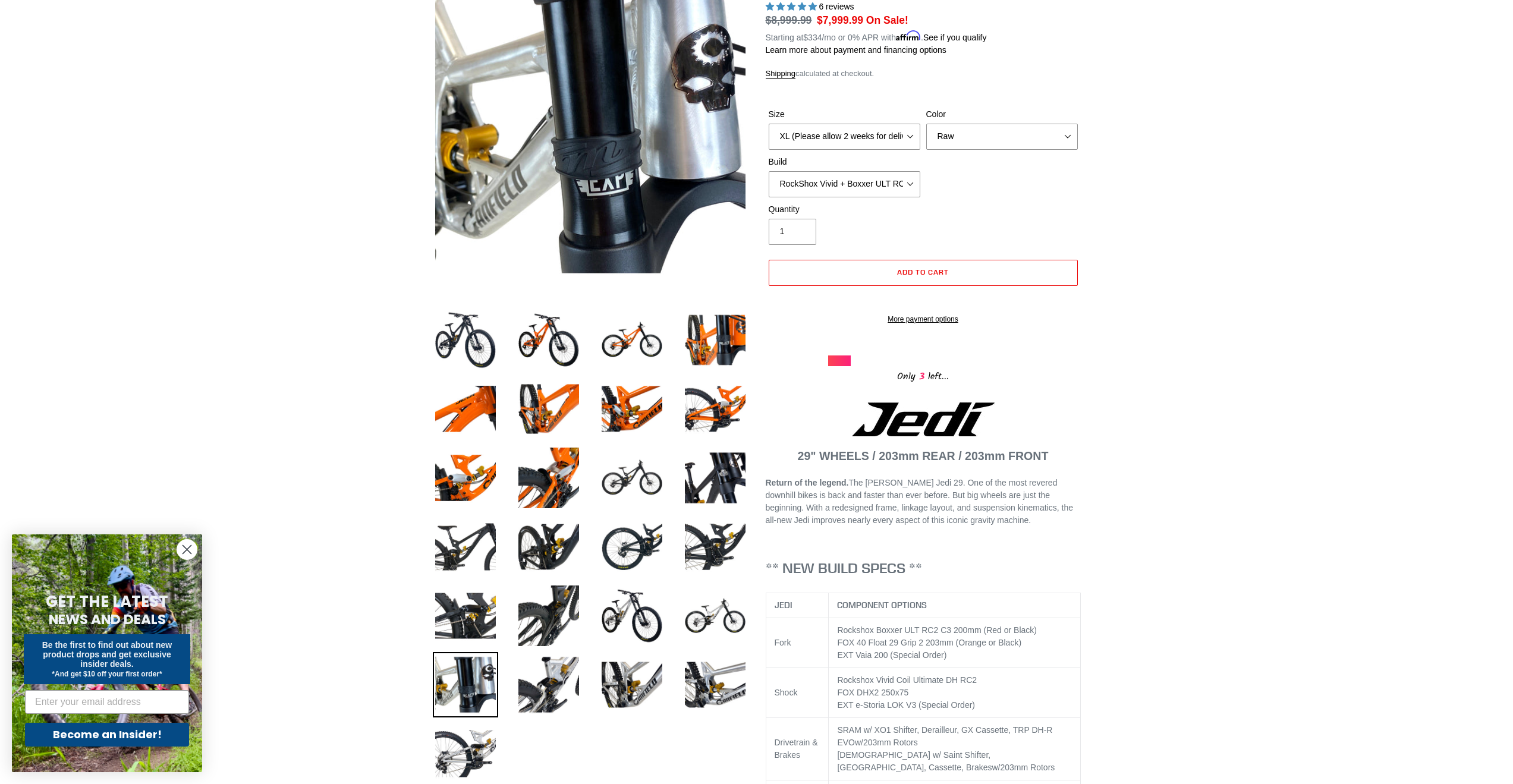
scroll to position [0, 0]
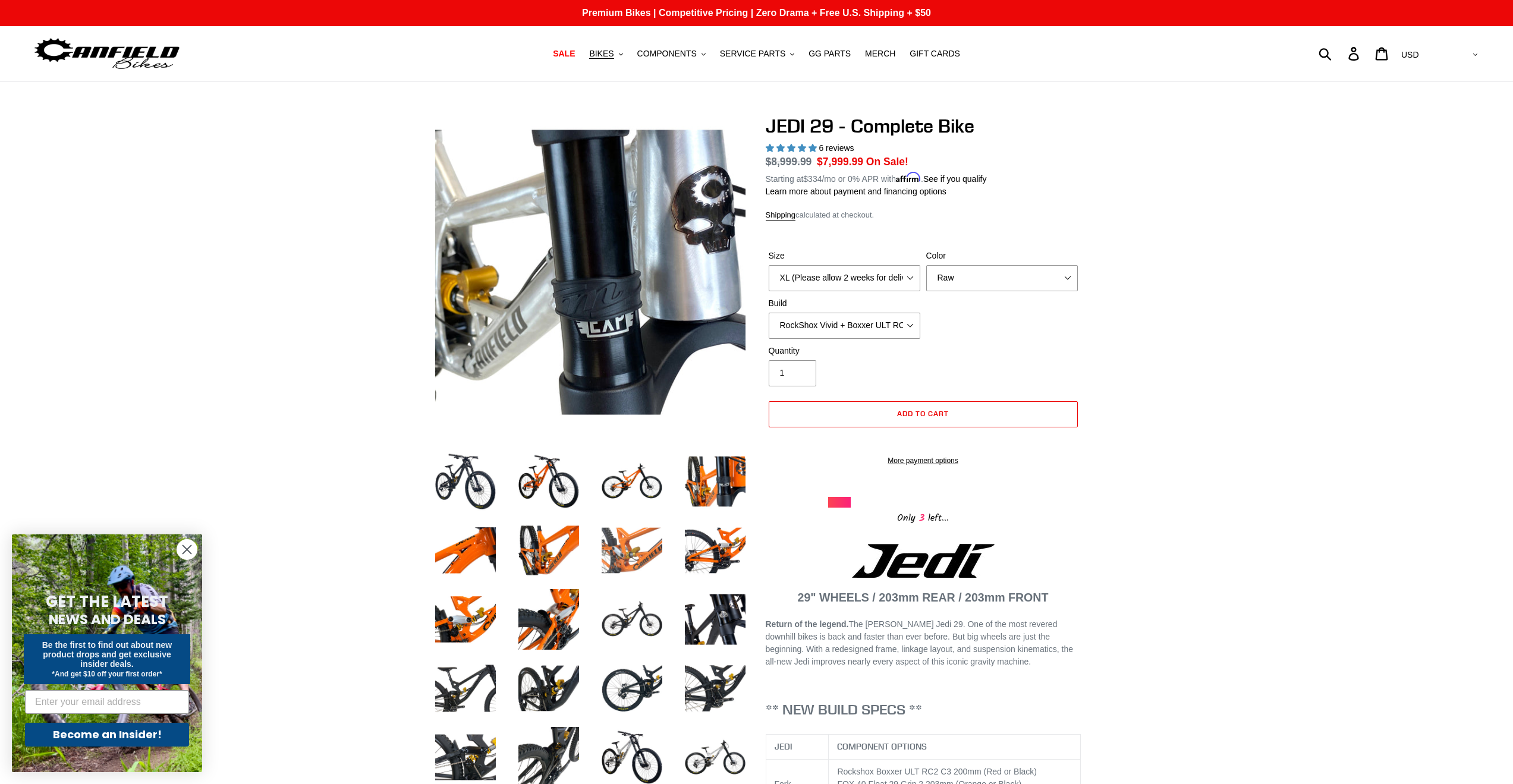
click at [613, 558] on img at bounding box center [632, 550] width 65 height 65
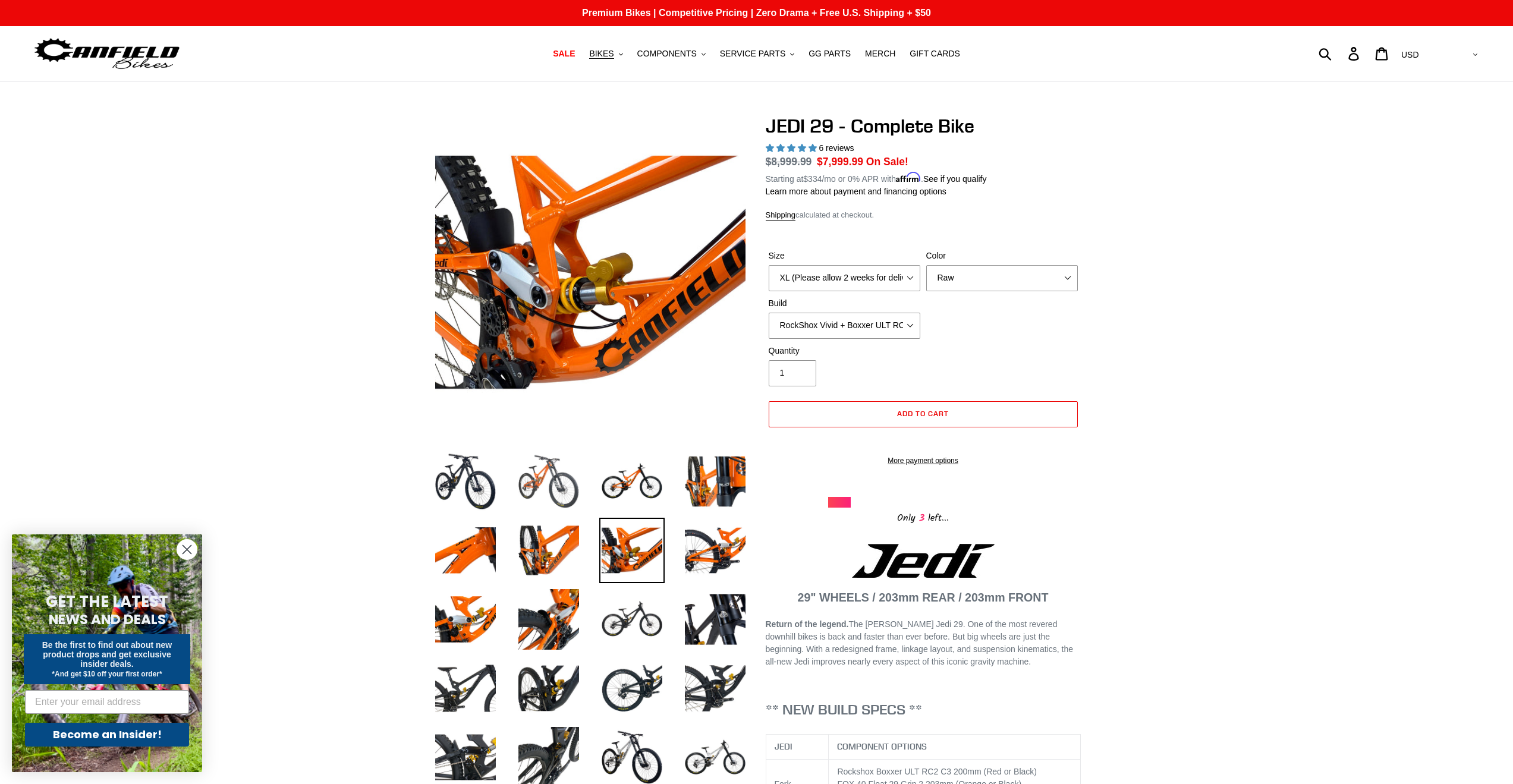
click at [560, 490] on img at bounding box center [548, 481] width 65 height 65
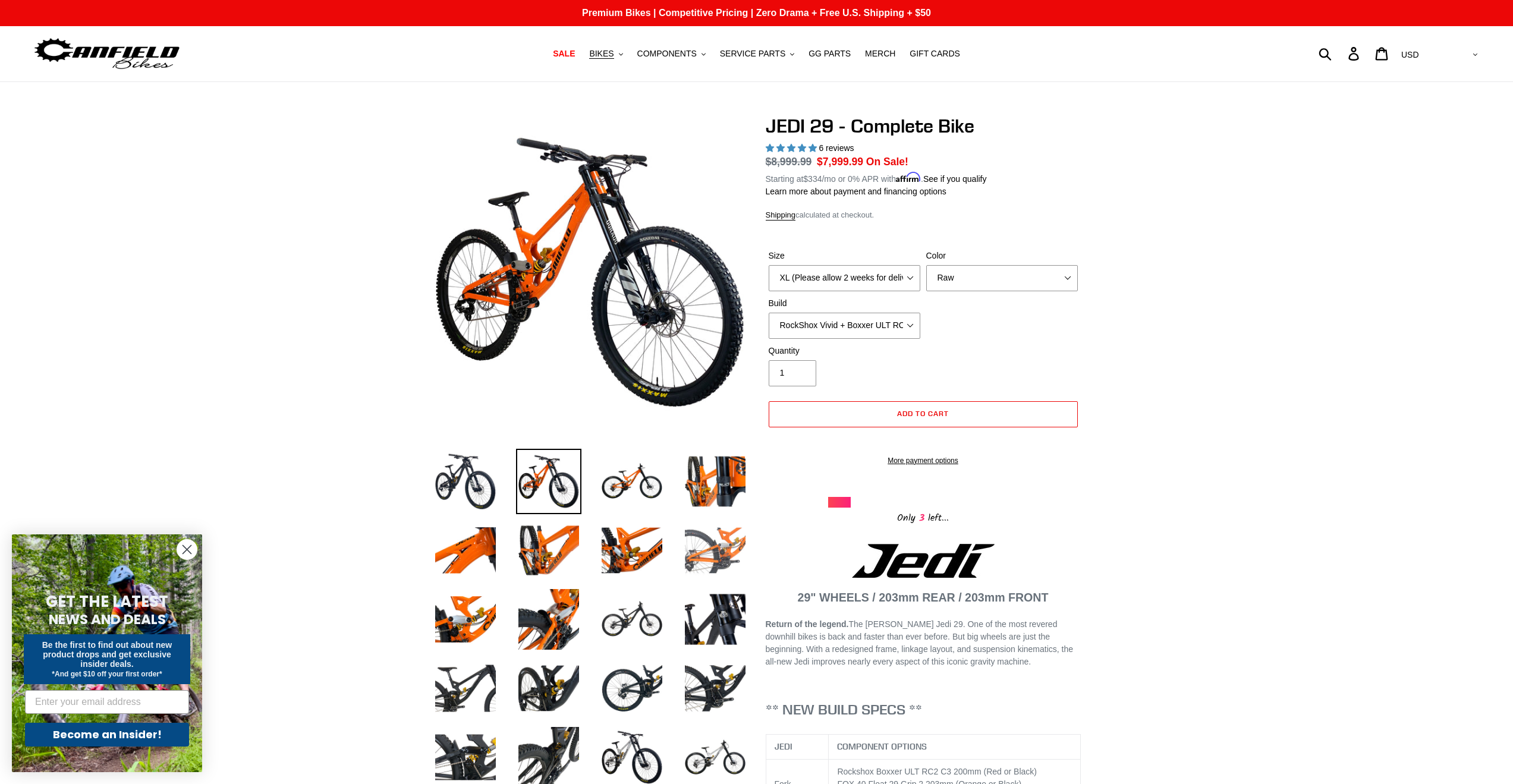
click at [718, 554] on img at bounding box center [715, 550] width 65 height 65
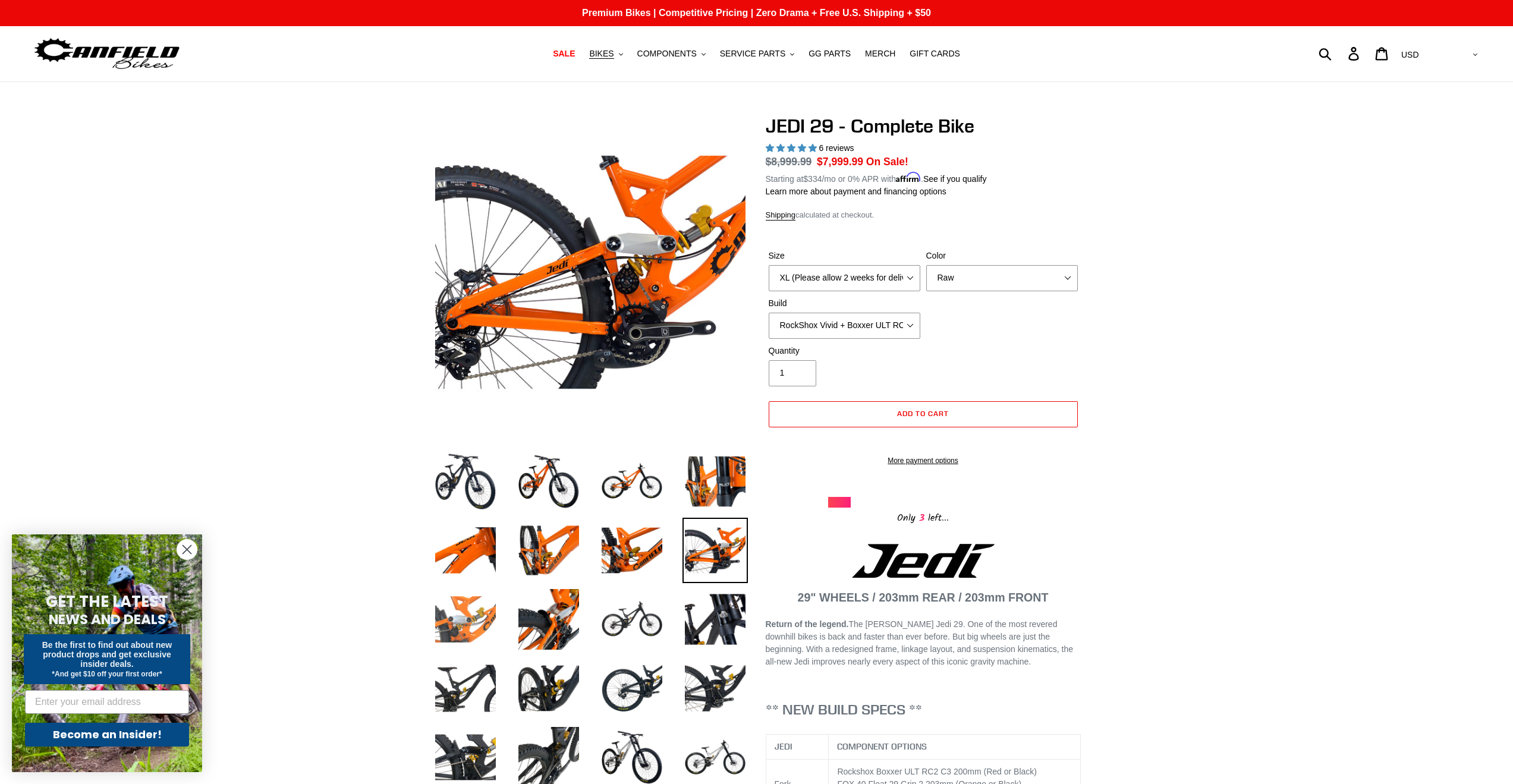
click at [487, 623] on img at bounding box center [466, 619] width 65 height 65
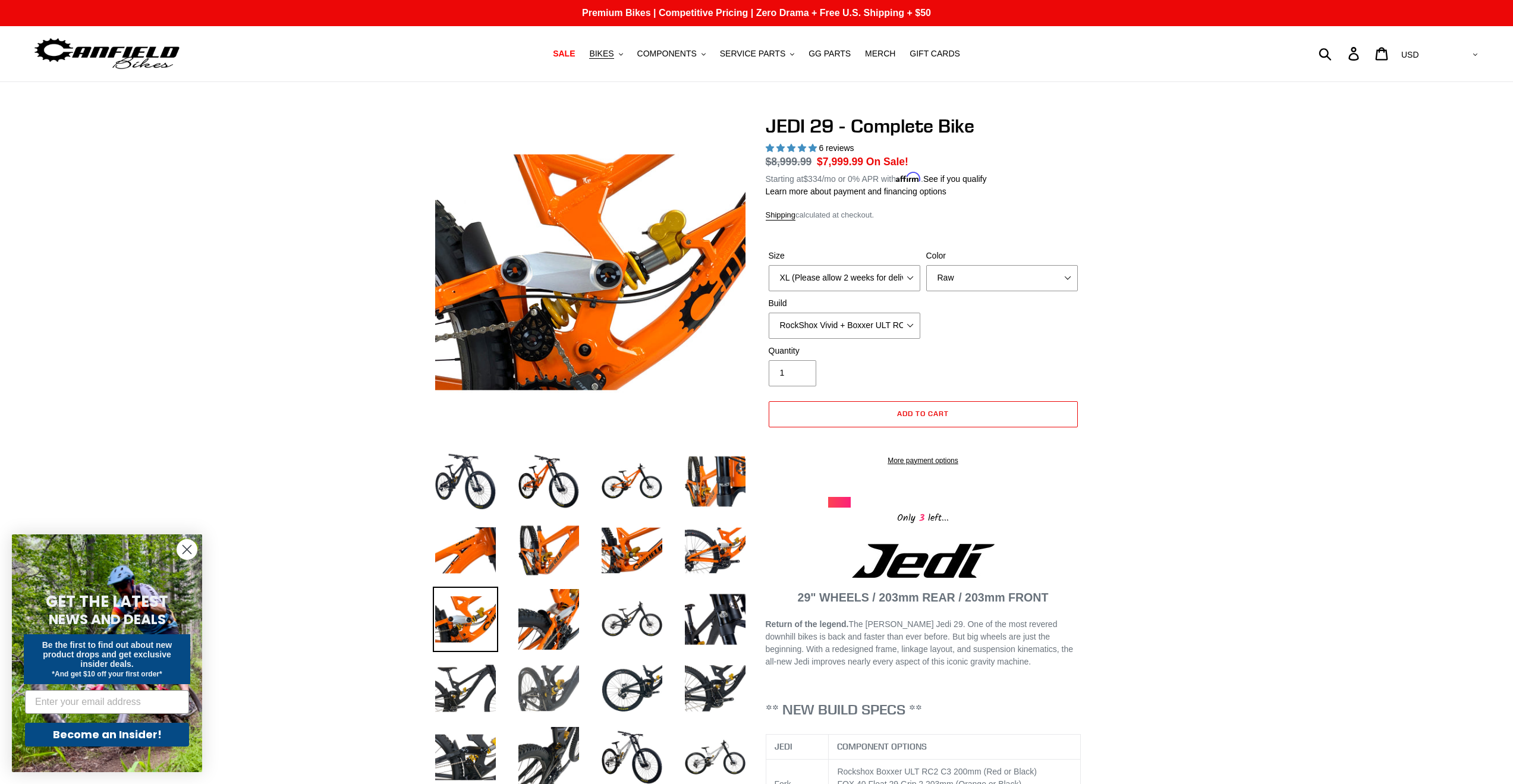
click at [551, 680] on img at bounding box center [548, 688] width 65 height 65
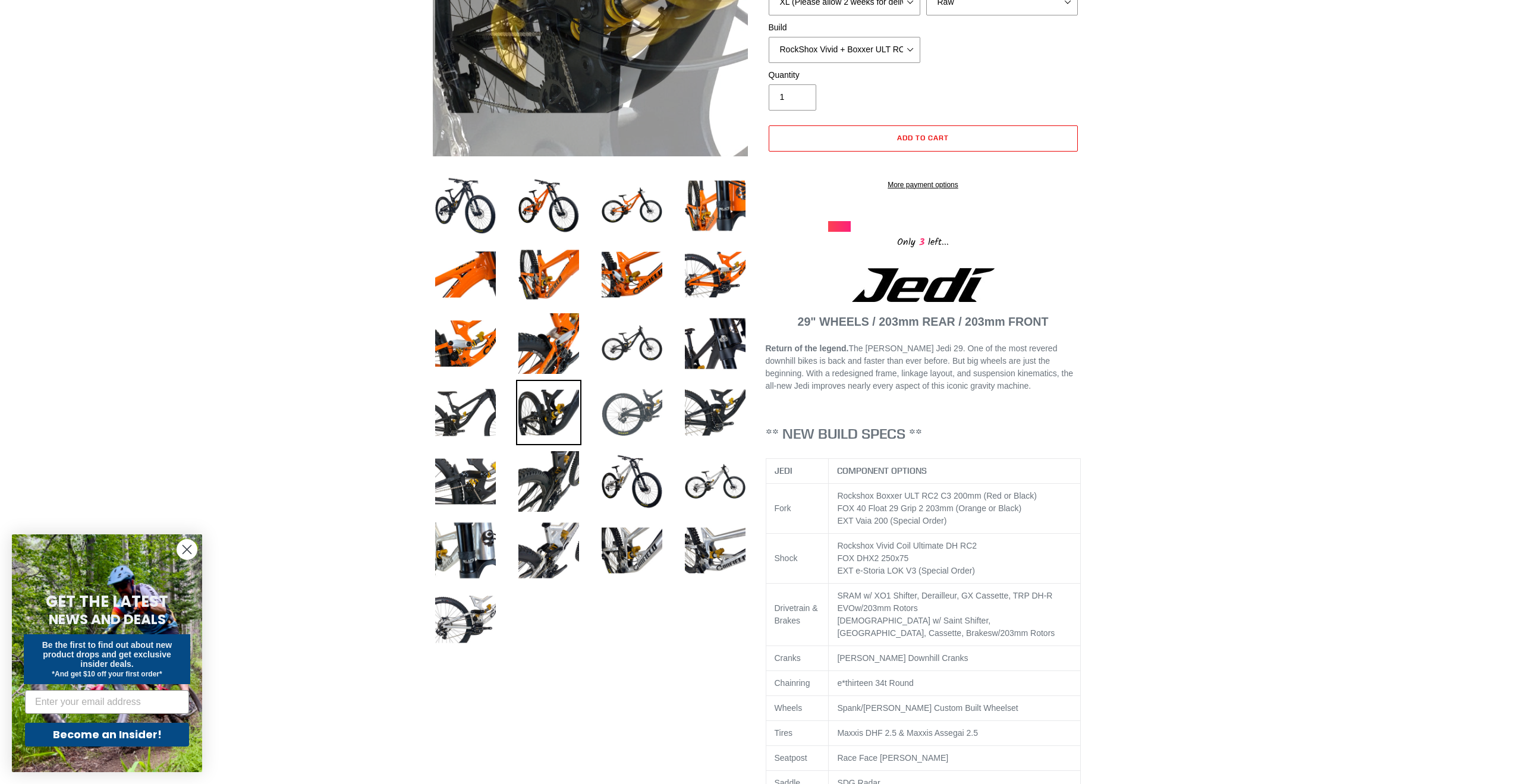
scroll to position [297, 0]
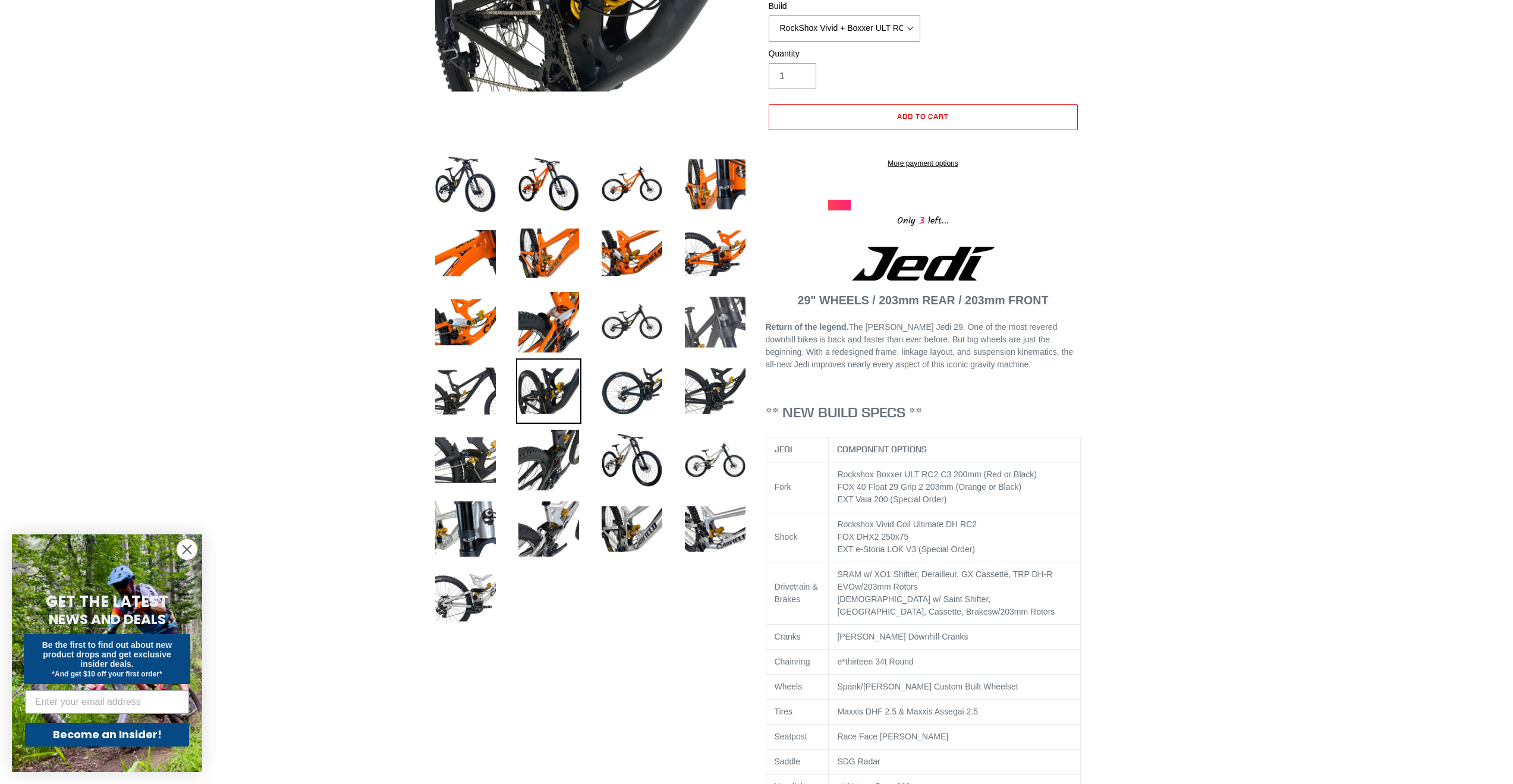
click at [720, 318] on img at bounding box center [715, 322] width 65 height 65
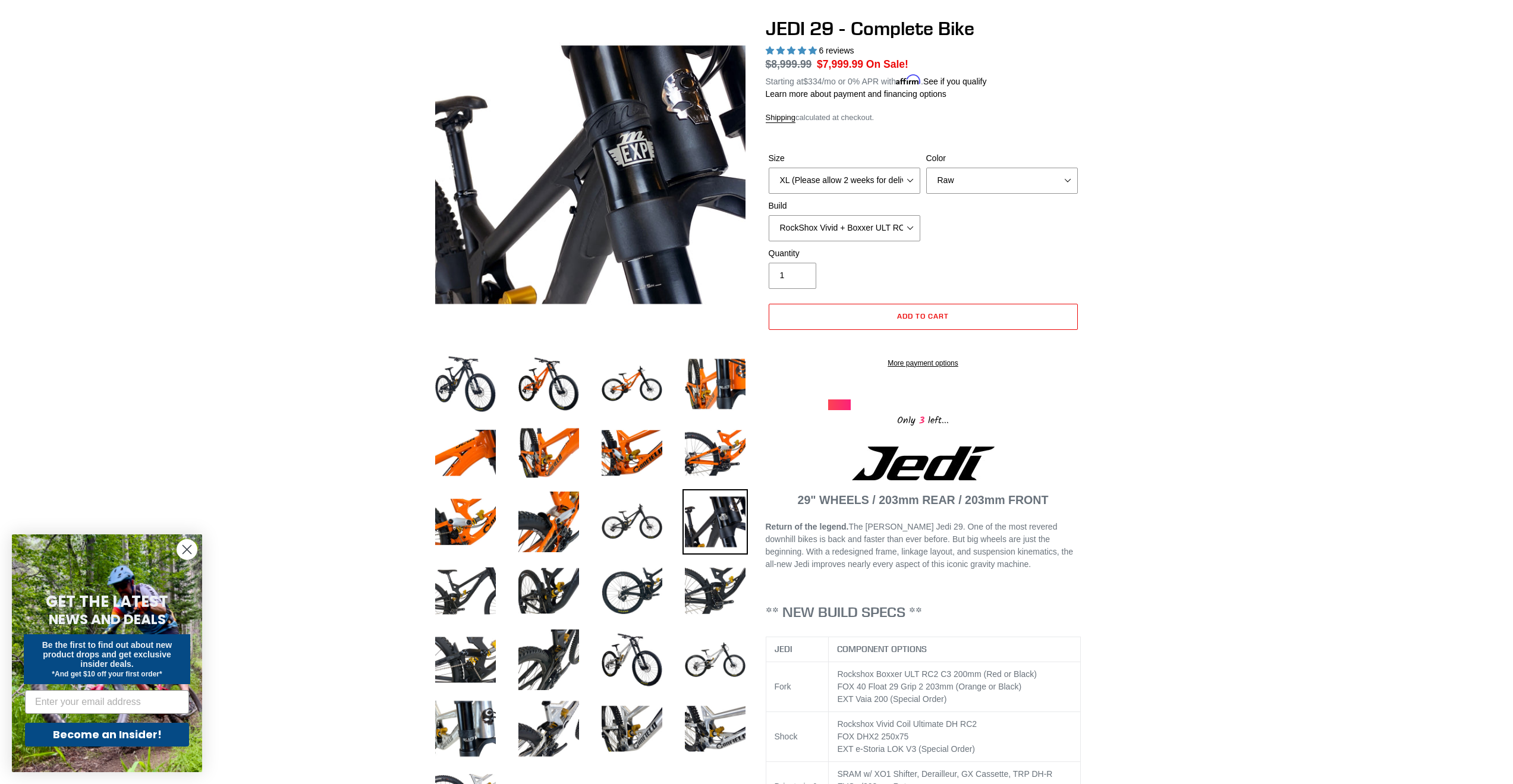
scroll to position [59, 0]
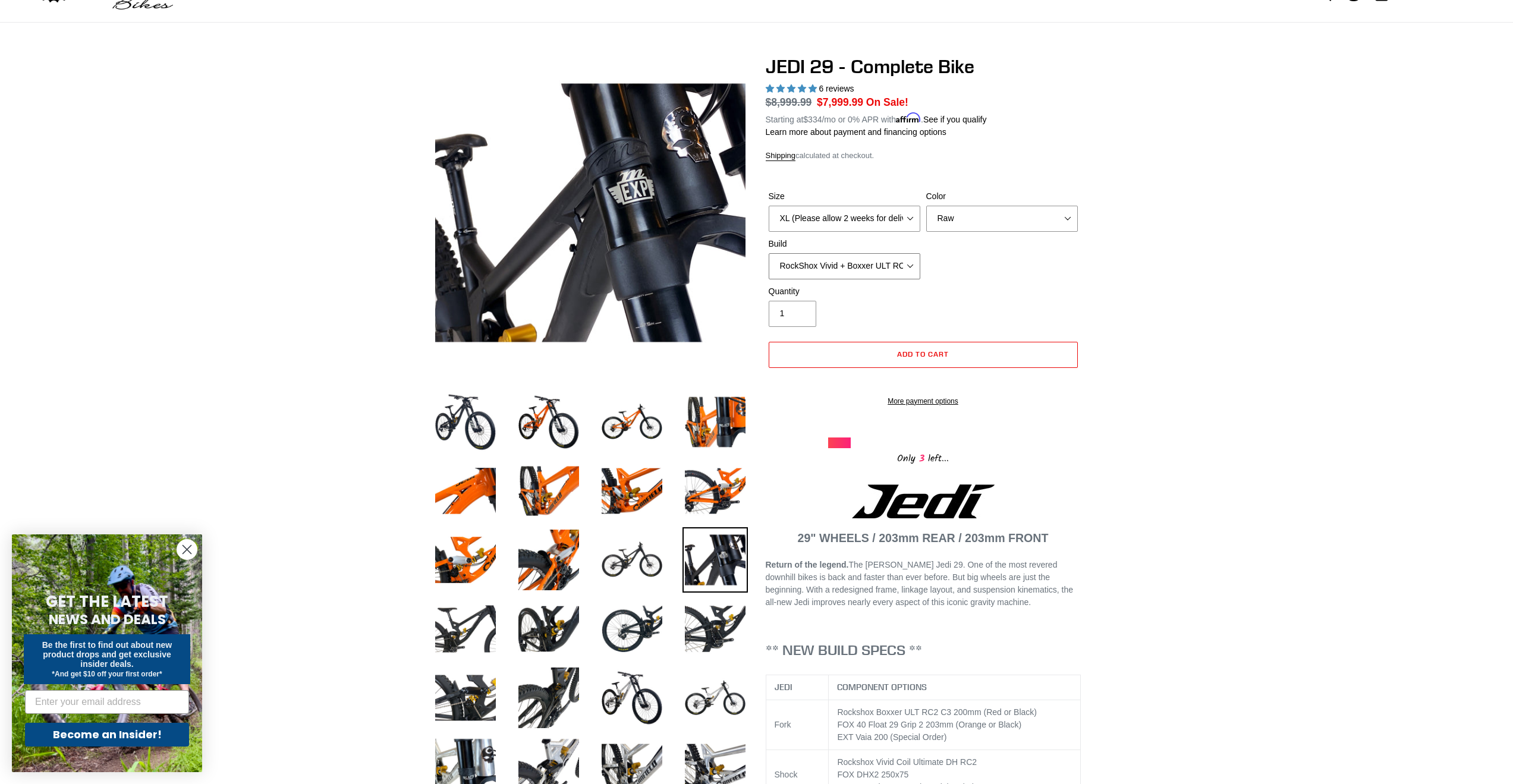
click at [901, 267] on select "RockShox Vivid + Boxxer ULT RC2 C3 200 + SRAM XO RockShox Vivid + Boxxer ULT RC…" at bounding box center [845, 265] width 152 height 26
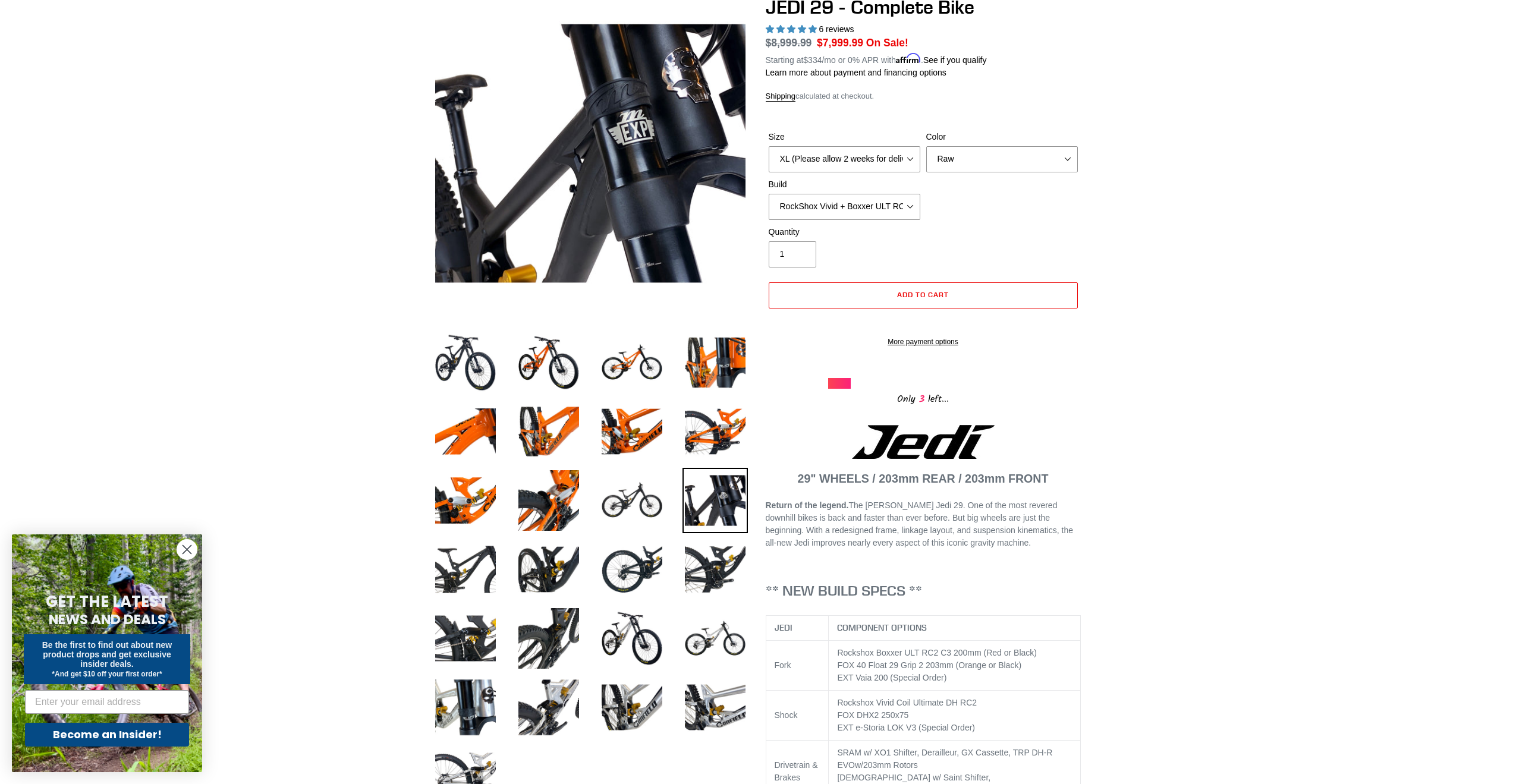
drag, startPoint x: 1097, startPoint y: 424, endPoint x: 988, endPoint y: 420, distance: 109.1
click at [919, 406] on span "3" at bounding box center [921, 399] width 13 height 15
click at [835, 389] on div at bounding box center [839, 383] width 23 height 11
click at [980, 159] on select "Orange Stealth Black Raw" at bounding box center [1002, 158] width 152 height 26
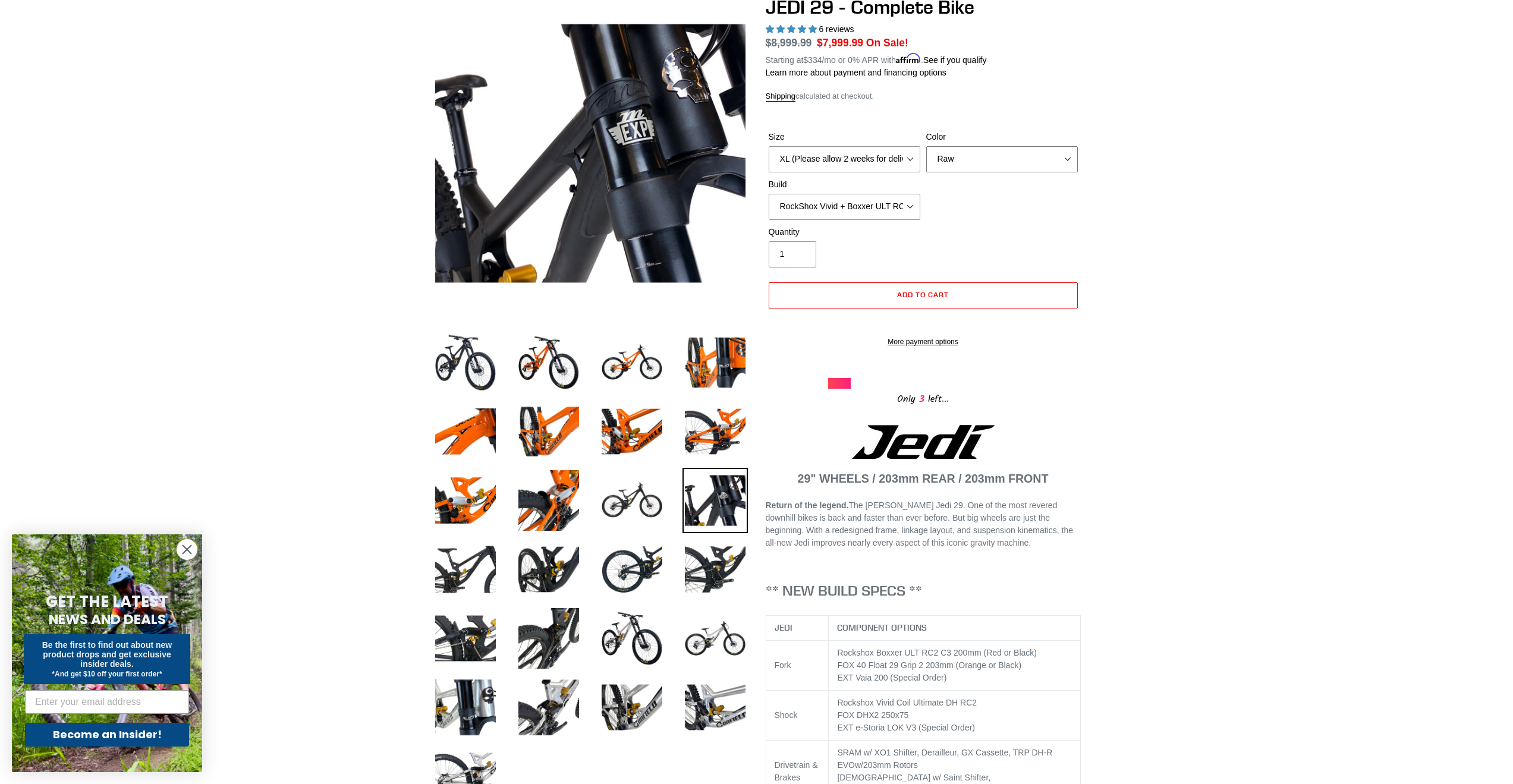
select select "Stealth Black"
click at [926, 146] on select "Orange Stealth Black Raw" at bounding box center [1002, 158] width 152 height 26
click at [1061, 155] on select "Orange Stealth Black Raw" at bounding box center [1002, 158] width 152 height 26
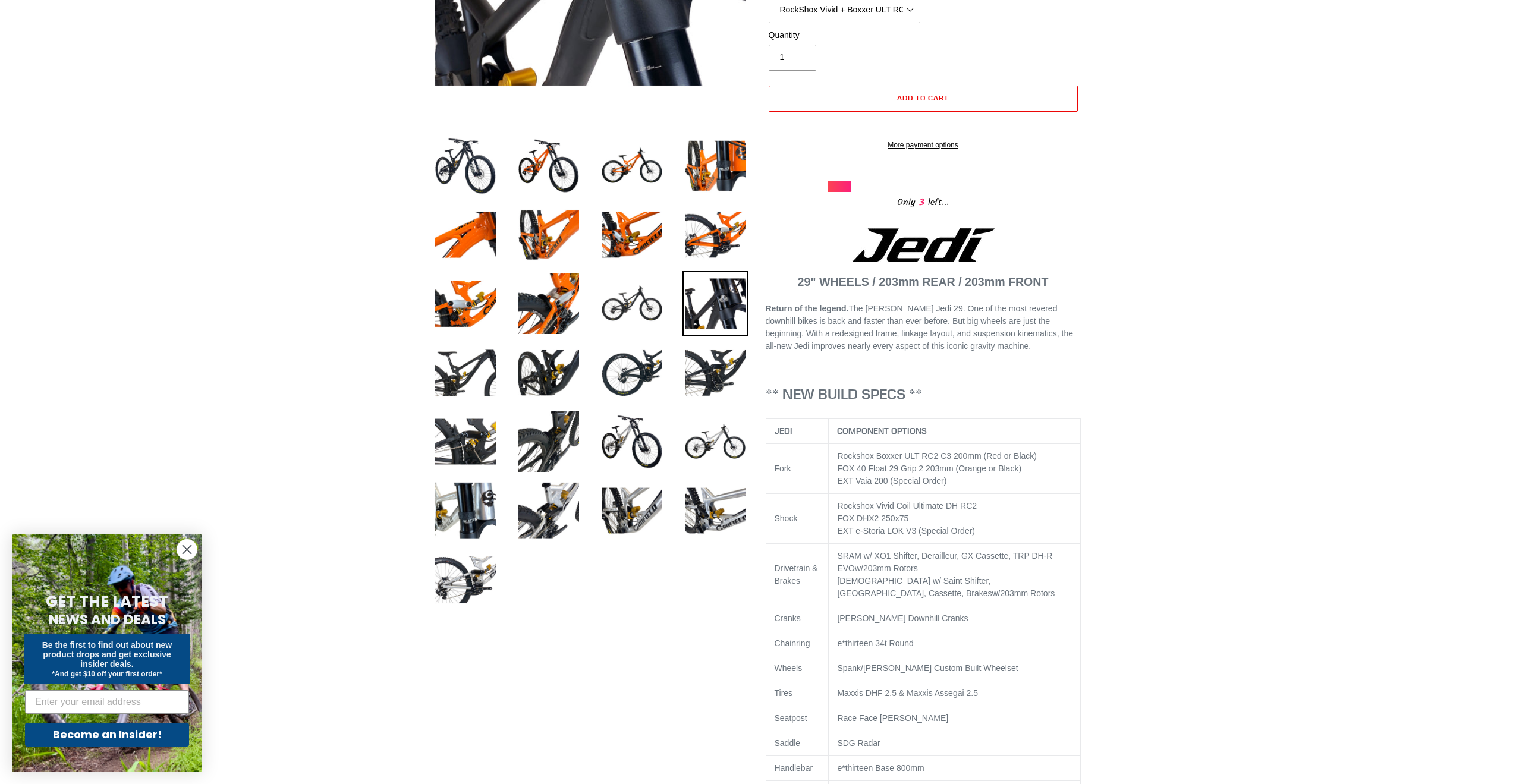
scroll to position [238, 0]
